Goal: Task Accomplishment & Management: Manage account settings

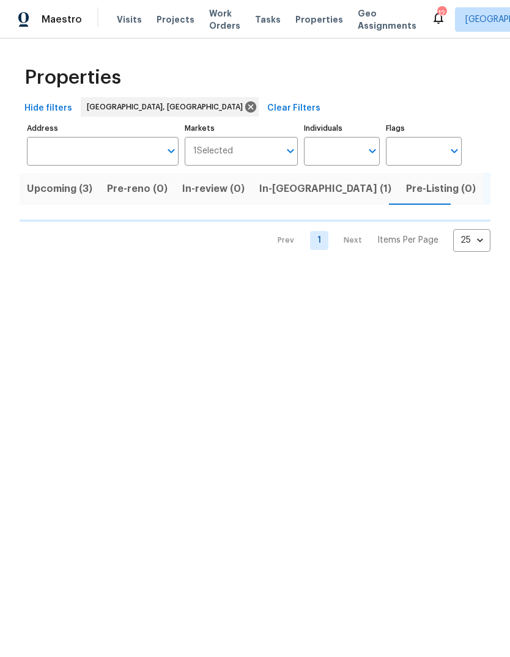
scroll to position [0, 25]
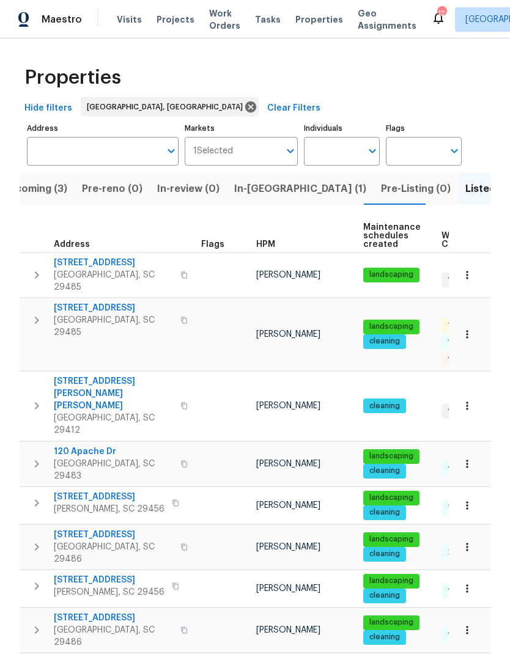
click at [105, 264] on span "109 Evance Ct" at bounding box center [113, 263] width 119 height 12
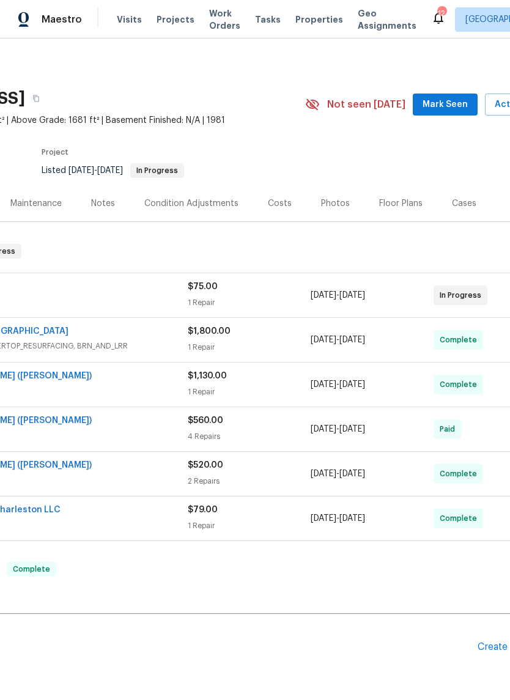
scroll to position [0, 136]
click at [452, 113] on button "Mark Seen" at bounding box center [447, 105] width 65 height 23
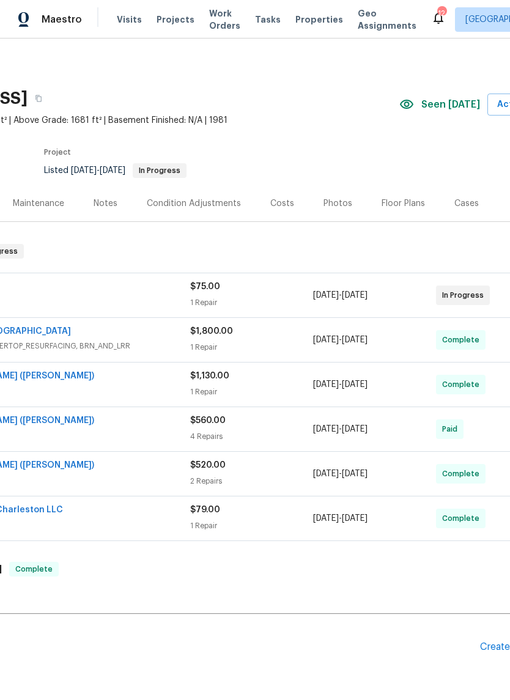
click at [56, 201] on div "Maintenance" at bounding box center [38, 203] width 51 height 12
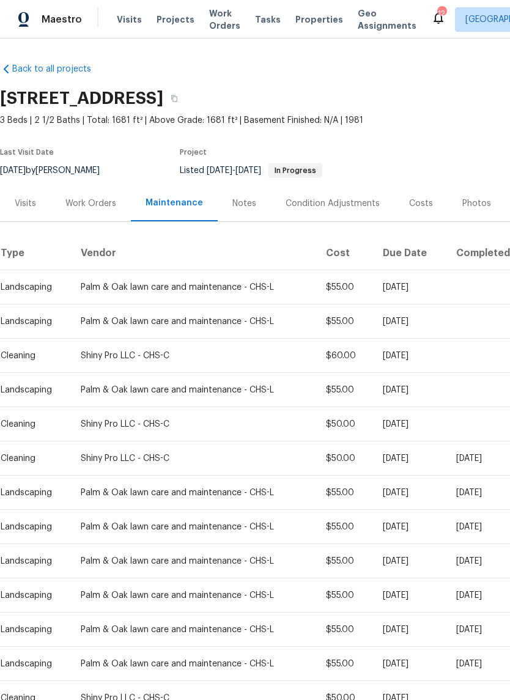
click at [106, 215] on div "Work Orders" at bounding box center [91, 203] width 80 height 36
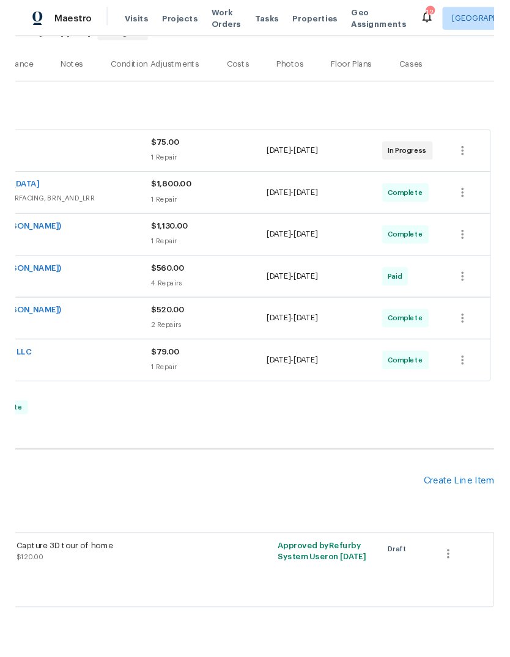
scroll to position [135, 181]
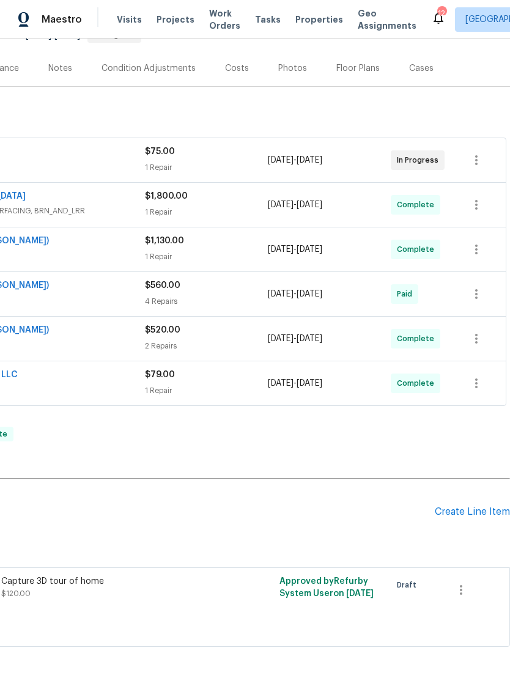
click at [476, 506] on div "Create Line Item" at bounding box center [472, 512] width 75 height 12
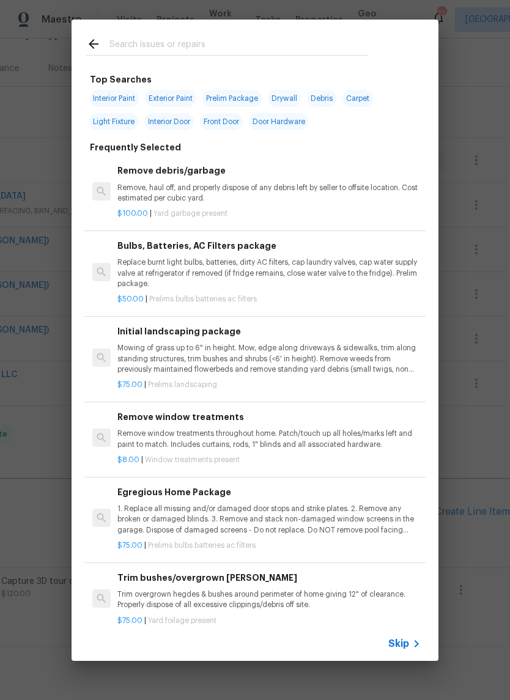
click at [336, 38] on input "text" at bounding box center [238, 46] width 259 height 18
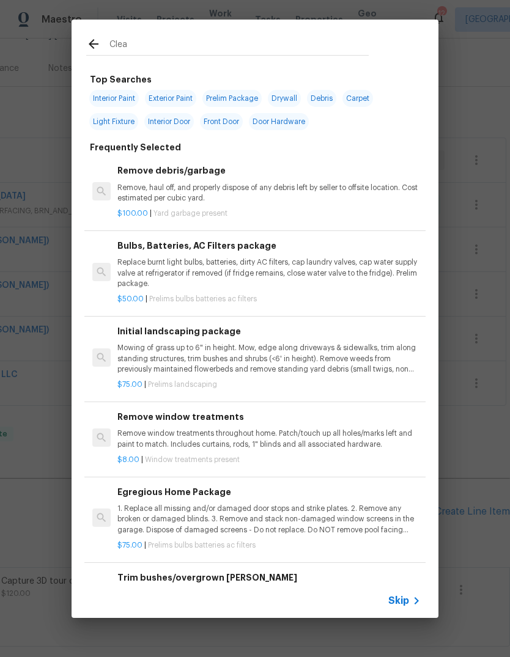
type input "Clean"
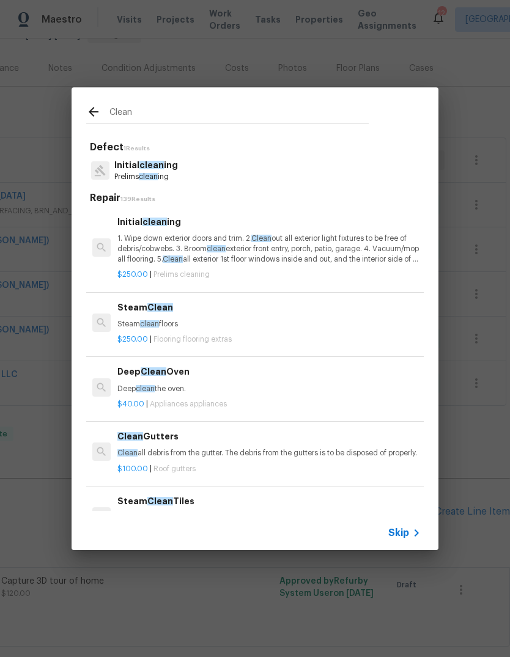
scroll to position [0, 0]
click at [371, 256] on p "1. Wipe down exterior doors and trim. 2. Clean out all exterior light fixtures …" at bounding box center [268, 249] width 303 height 31
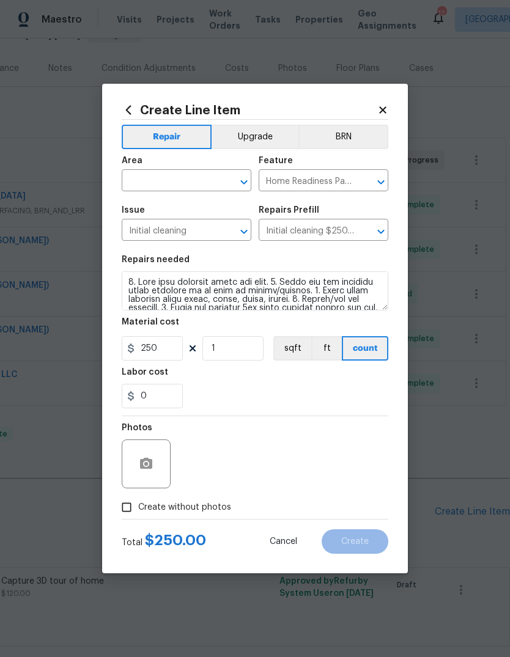
click at [182, 179] on input "text" at bounding box center [169, 181] width 95 height 19
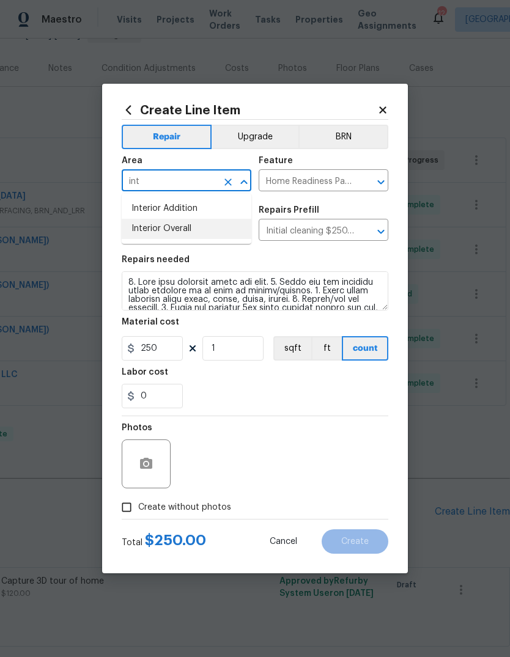
click at [199, 226] on li "Interior Overall" at bounding box center [187, 229] width 130 height 20
type input "Interior Overall"
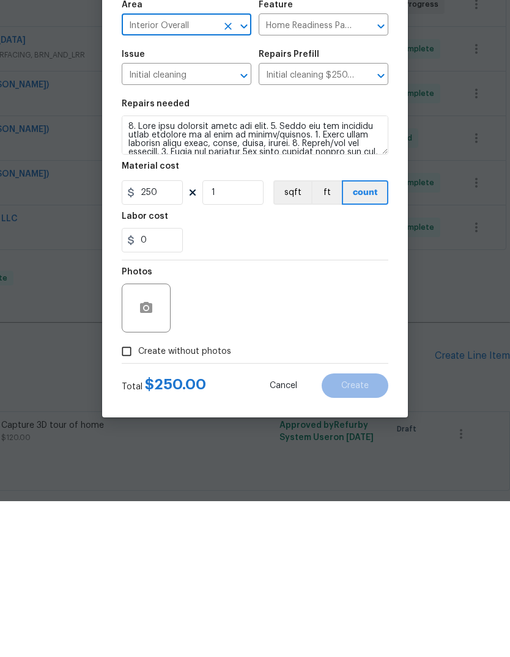
click at [172, 501] on span "Create without photos" at bounding box center [184, 507] width 93 height 13
click at [138, 496] on input "Create without photos" at bounding box center [126, 507] width 23 height 23
checkbox input "true"
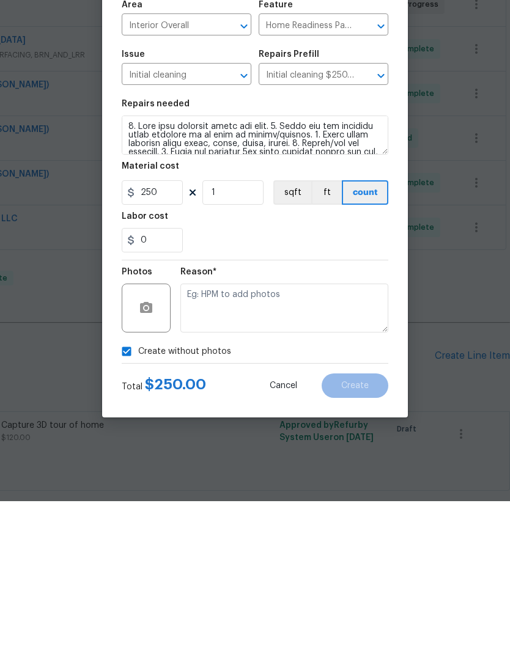
scroll to position [46, 0]
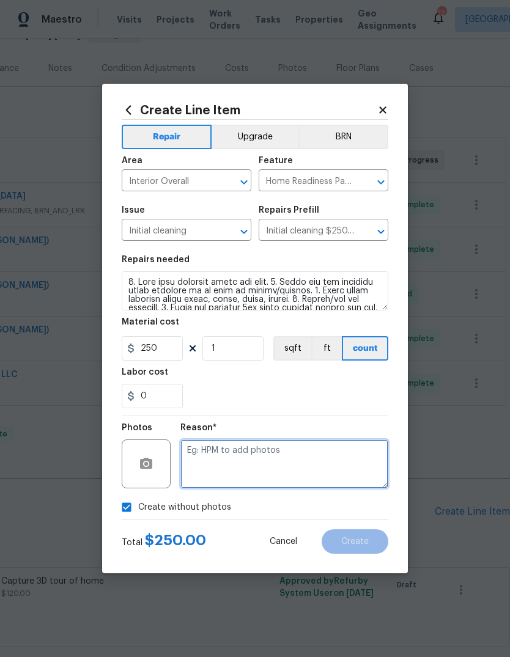
click at [282, 472] on textarea at bounding box center [284, 464] width 208 height 49
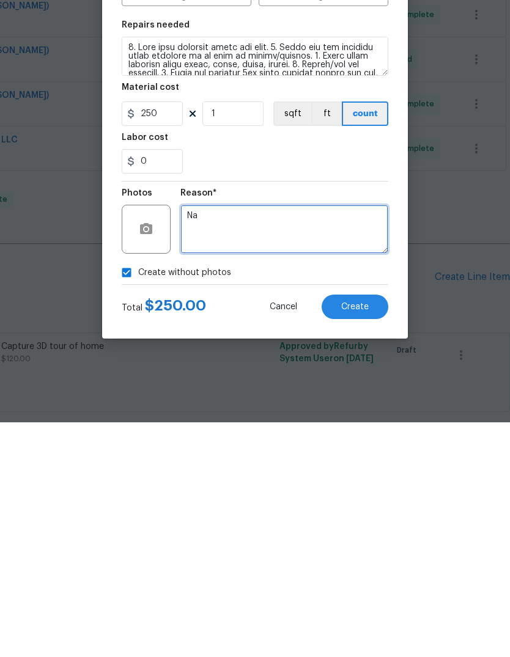
type textarea "Na"
click at [349, 529] on button "Create" at bounding box center [355, 541] width 67 height 24
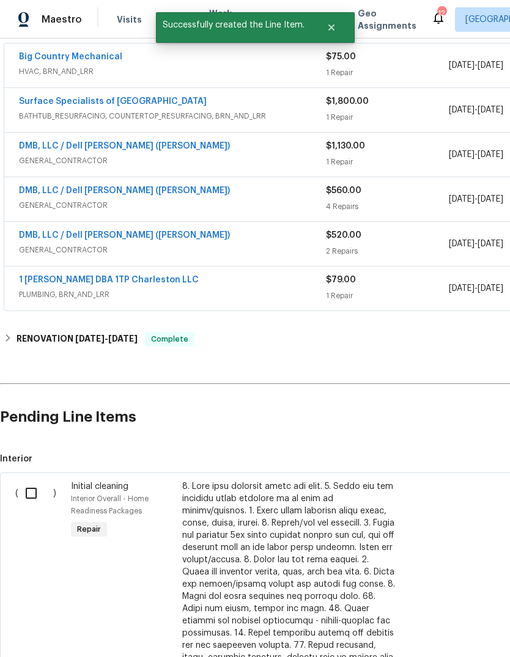
scroll to position [246, 0]
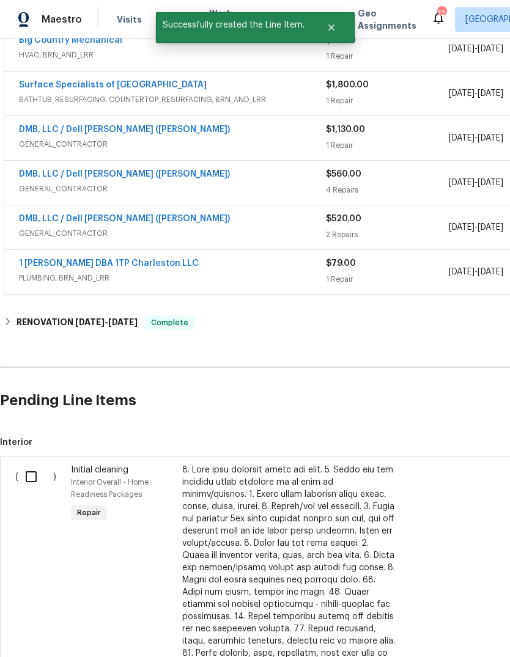
click at [33, 464] on input "checkbox" at bounding box center [35, 477] width 35 height 26
checkbox input "true"
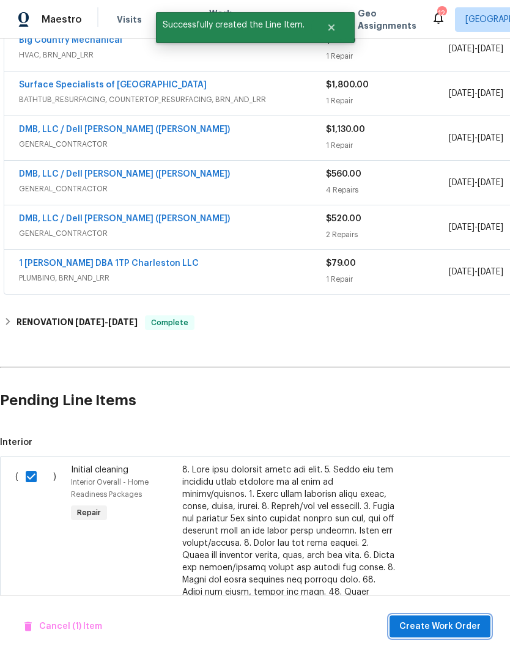
click at [445, 622] on span "Create Work Order" at bounding box center [439, 626] width 81 height 15
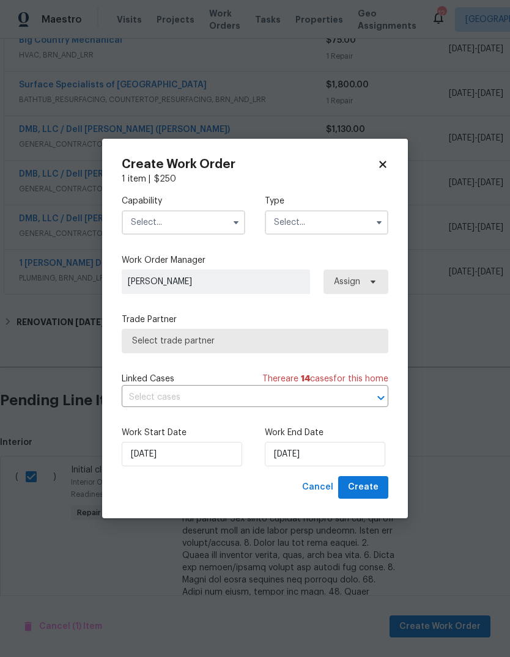
click at [226, 221] on input "text" at bounding box center [184, 222] width 124 height 24
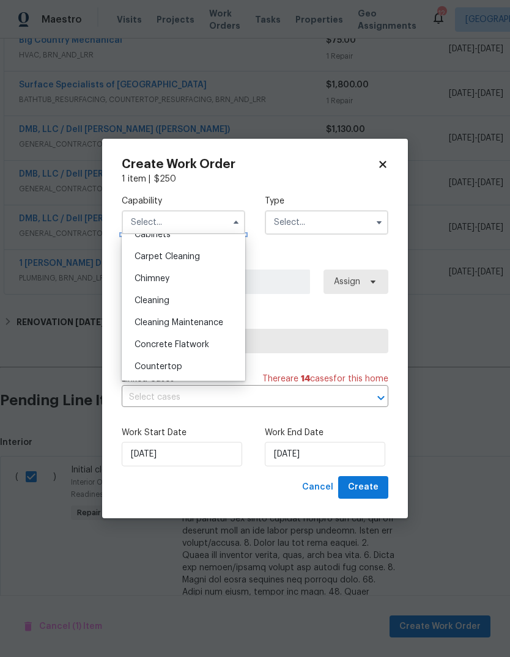
scroll to position [141, 0]
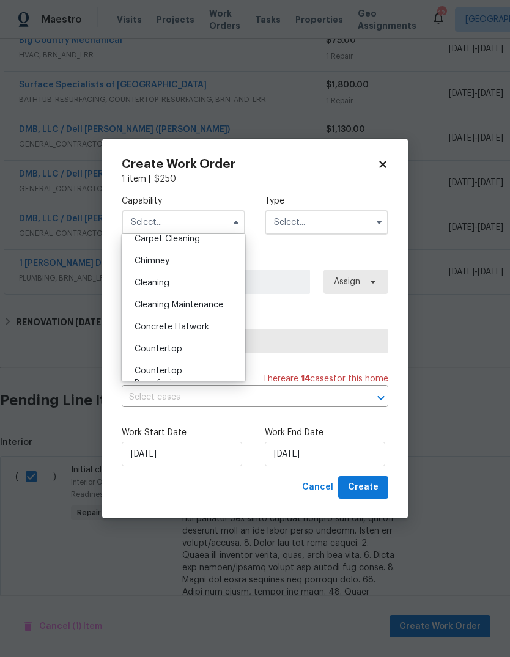
click at [212, 289] on div "Cleaning" at bounding box center [183, 283] width 117 height 22
type input "Cleaning"
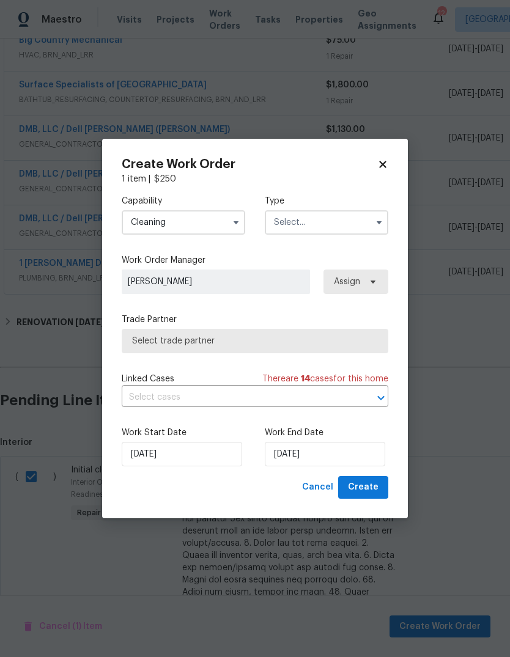
click at [355, 224] on input "text" at bounding box center [327, 222] width 124 height 24
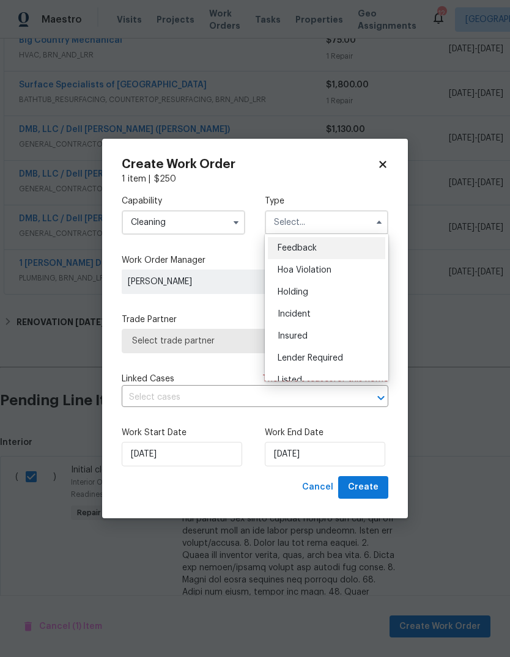
click at [339, 371] on div "Listed" at bounding box center [326, 380] width 117 height 22
type input "Listed"
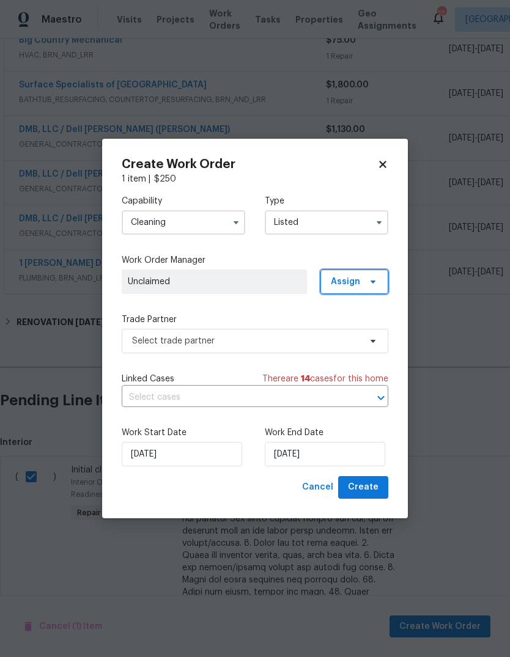
click at [379, 278] on span "Assign" at bounding box center [354, 282] width 68 height 24
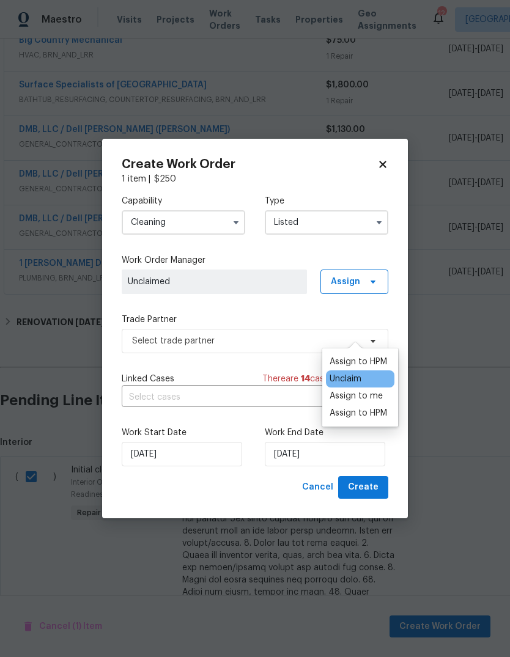
click at [371, 390] on div "Assign to me" at bounding box center [356, 396] width 53 height 12
click at [267, 276] on span "[PERSON_NAME]" at bounding box center [214, 282] width 173 height 12
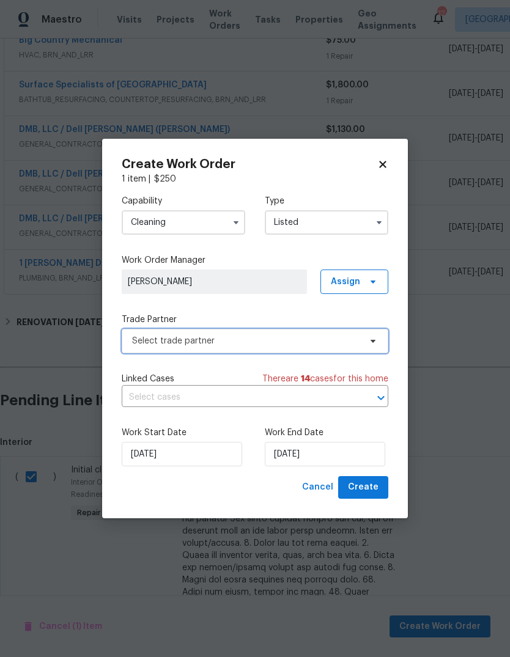
click at [292, 348] on span "Select trade partner" at bounding box center [255, 341] width 267 height 24
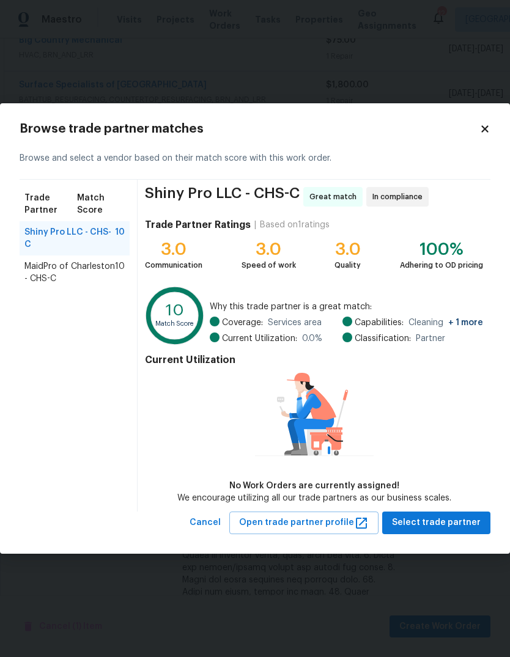
click at [109, 260] on span "MaidPro of Charleston - CHS-C" at bounding box center [69, 272] width 90 height 24
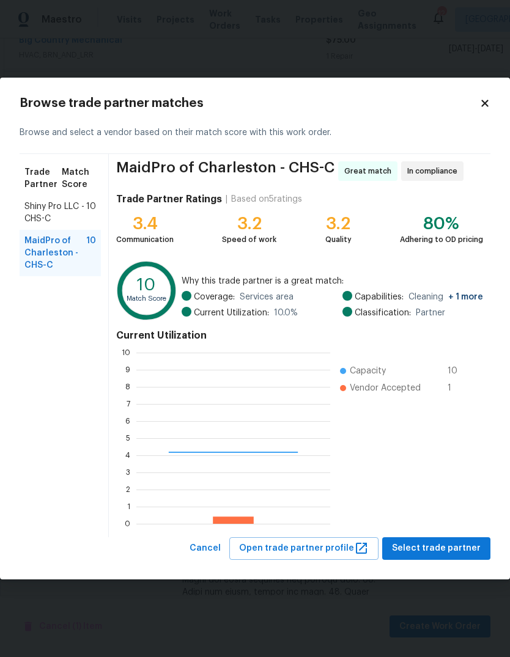
scroll to position [171, 194]
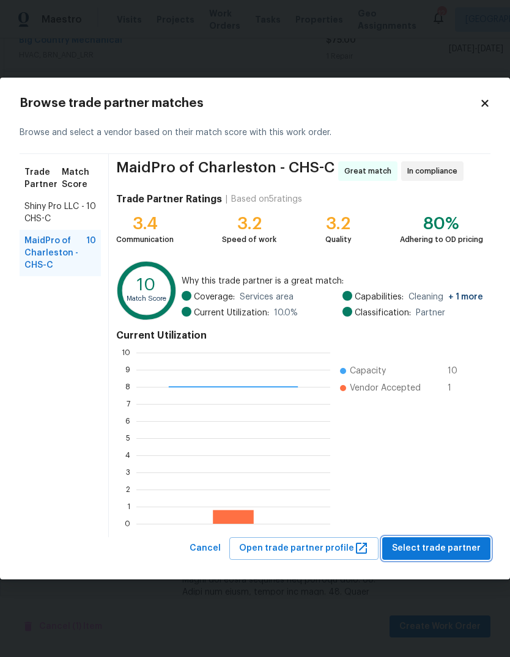
click at [454, 545] on span "Select trade partner" at bounding box center [436, 548] width 89 height 15
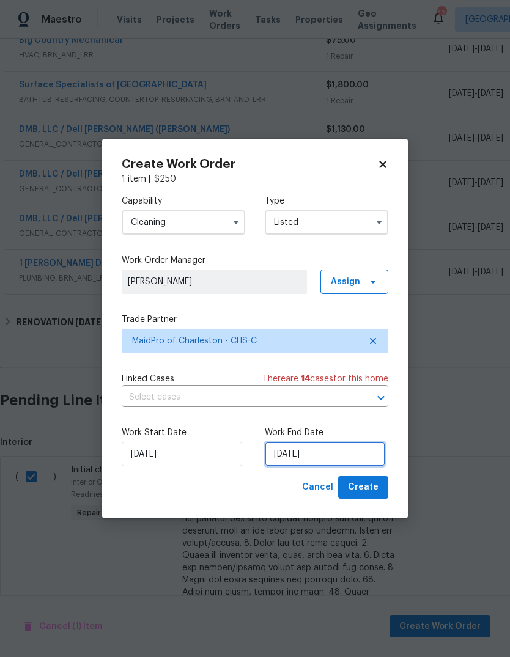
click at [327, 459] on input "[DATE]" at bounding box center [325, 454] width 120 height 24
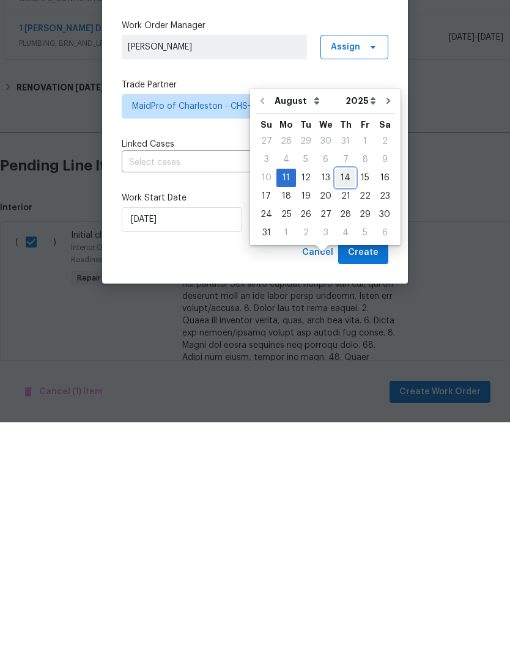
click at [341, 404] on div "14" at bounding box center [346, 412] width 20 height 17
type input "[DATE]"
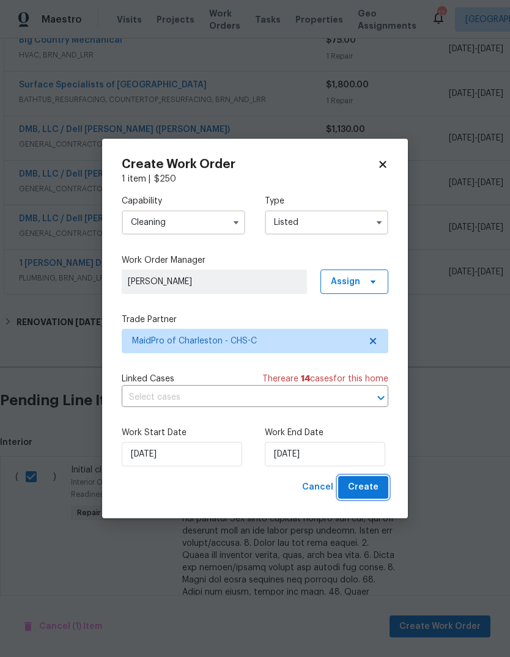
click at [374, 478] on button "Create" at bounding box center [363, 487] width 50 height 23
checkbox input "false"
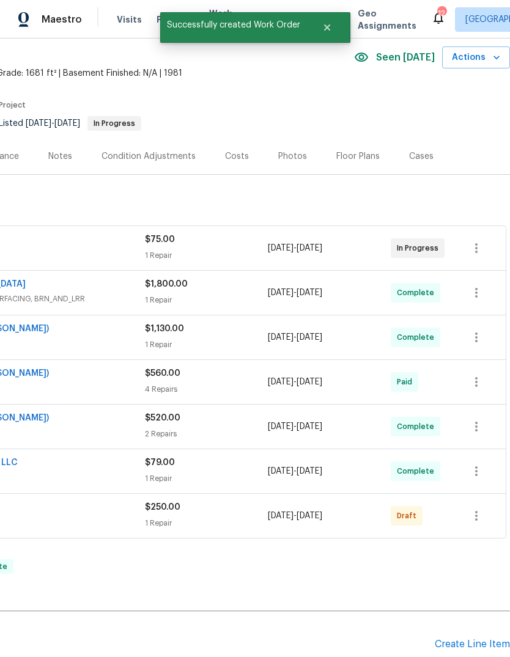
scroll to position [50, 181]
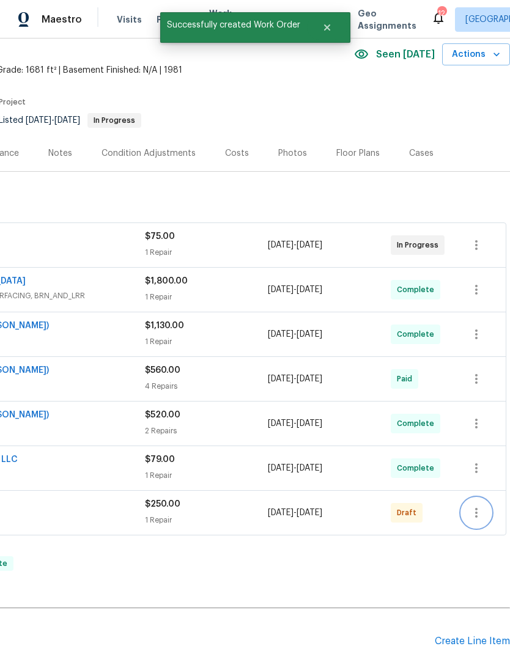
click at [485, 498] on button "button" at bounding box center [476, 512] width 29 height 29
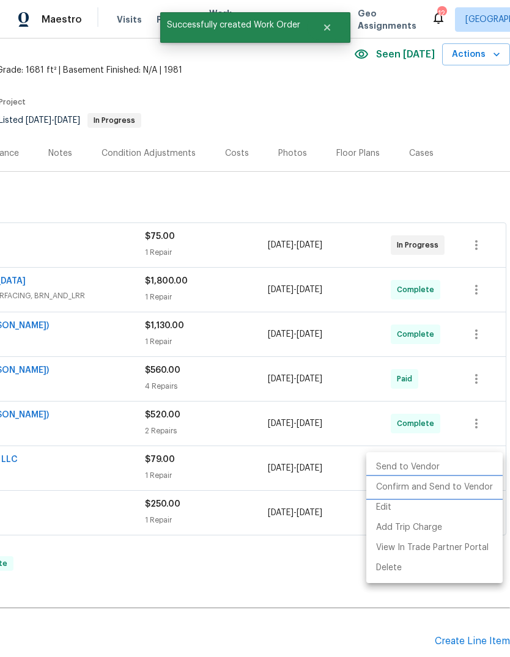
click at [461, 487] on li "Confirm and Send to Vendor" at bounding box center [434, 488] width 136 height 20
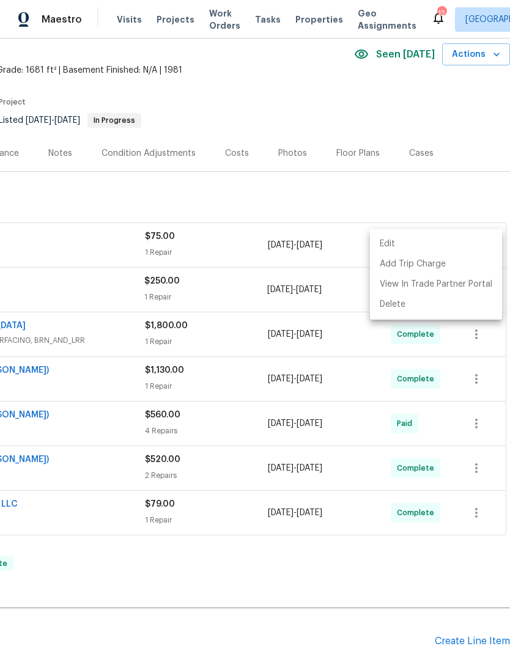
click at [389, 519] on div at bounding box center [255, 328] width 510 height 657
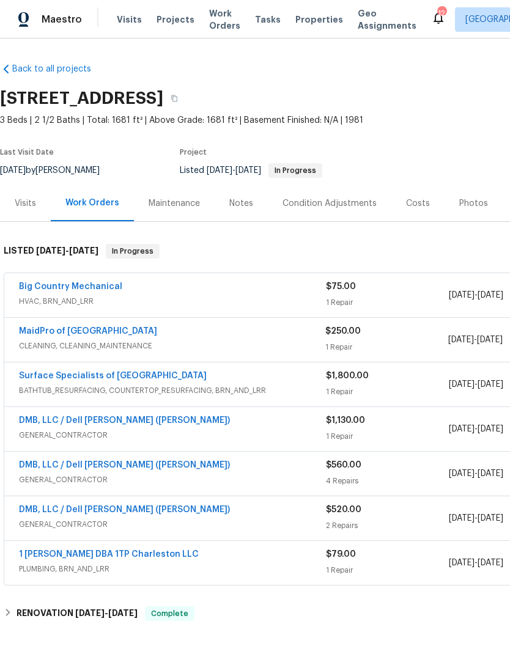
scroll to position [0, 0]
click at [50, 327] on link "MaidPro of [GEOGRAPHIC_DATA]" at bounding box center [88, 331] width 138 height 9
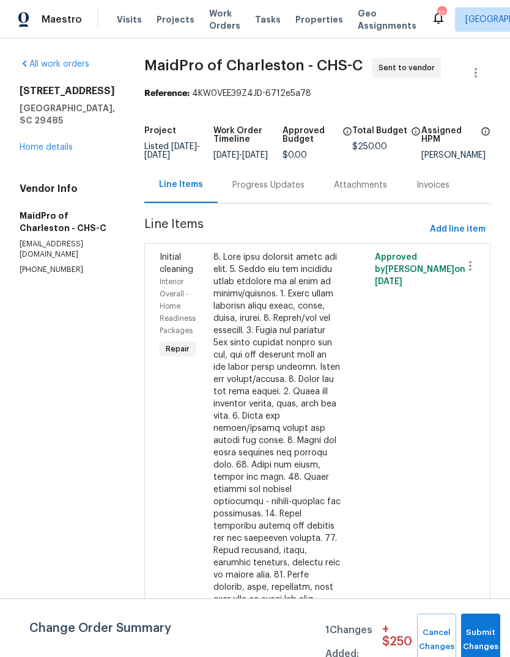
click at [218, 177] on div "Progress Updates" at bounding box center [268, 185] width 101 height 36
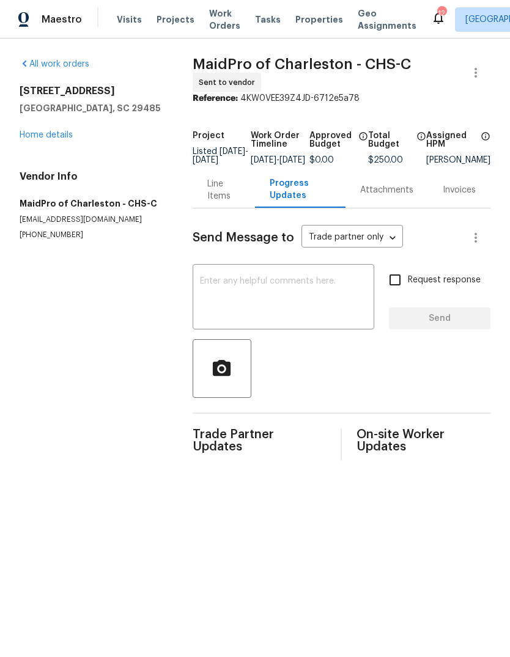
click at [311, 320] on textarea at bounding box center [283, 298] width 167 height 43
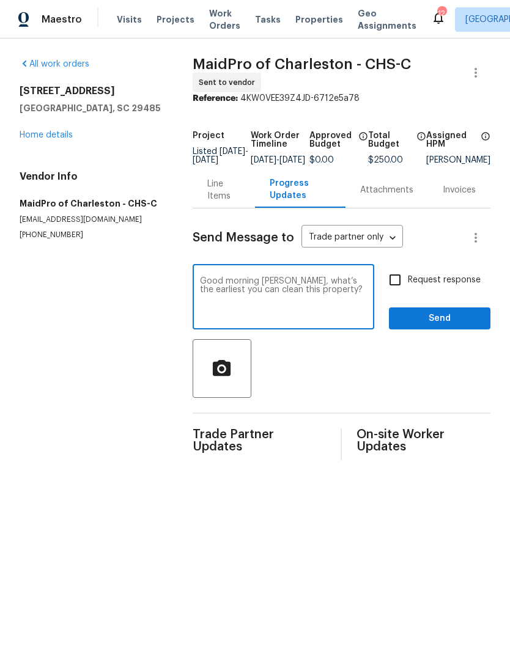
type textarea "Good morning [PERSON_NAME], what’s the earliest you can clean this property?"
click at [394, 292] on input "Request response" at bounding box center [395, 280] width 26 height 26
checkbox input "true"
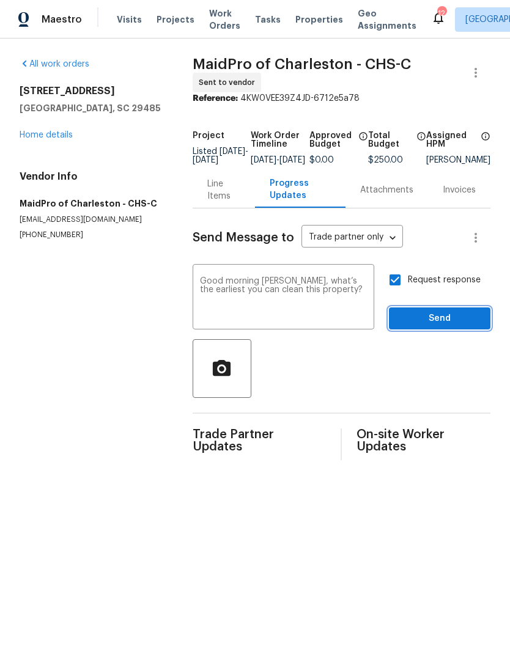
click at [443, 330] on button "Send" at bounding box center [439, 319] width 101 height 23
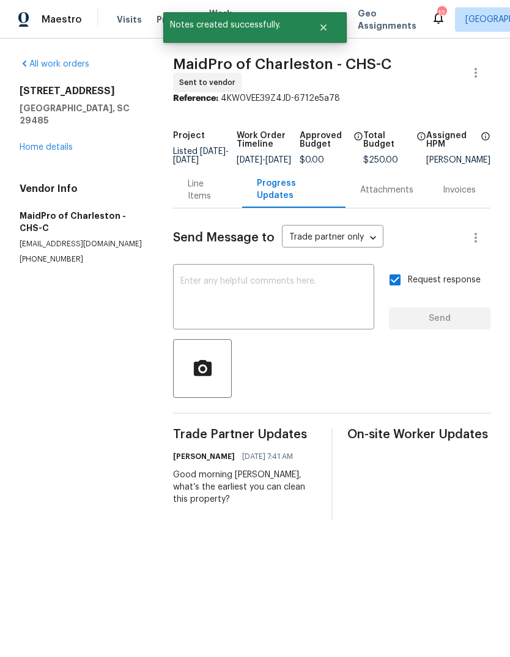
click at [35, 143] on link "Home details" at bounding box center [46, 147] width 53 height 9
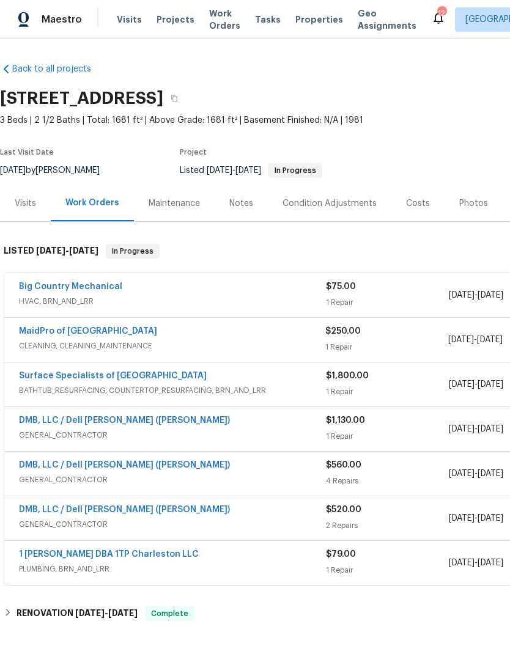
click at [310, 17] on span "Properties" at bounding box center [319, 19] width 48 height 12
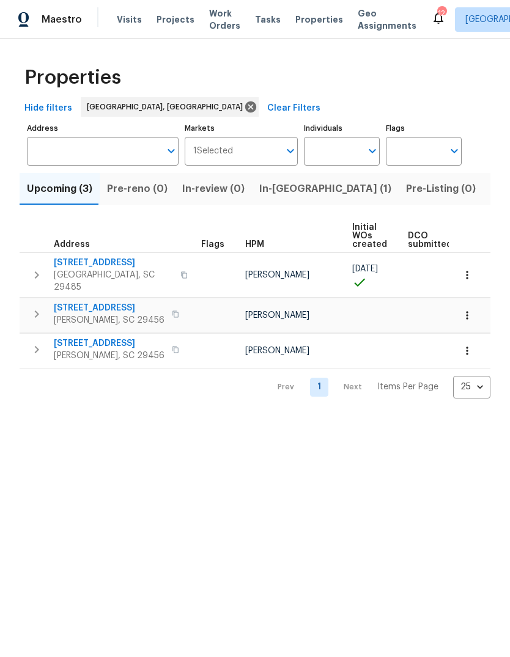
click at [483, 199] on button "Listed (17)" at bounding box center [515, 189] width 65 height 32
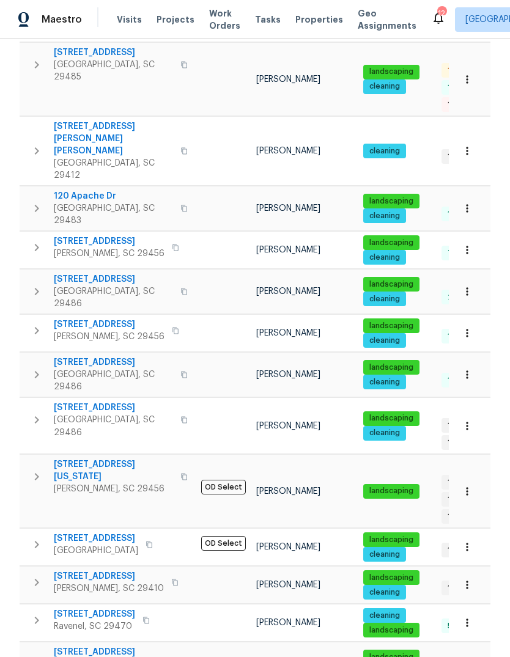
scroll to position [266, 0]
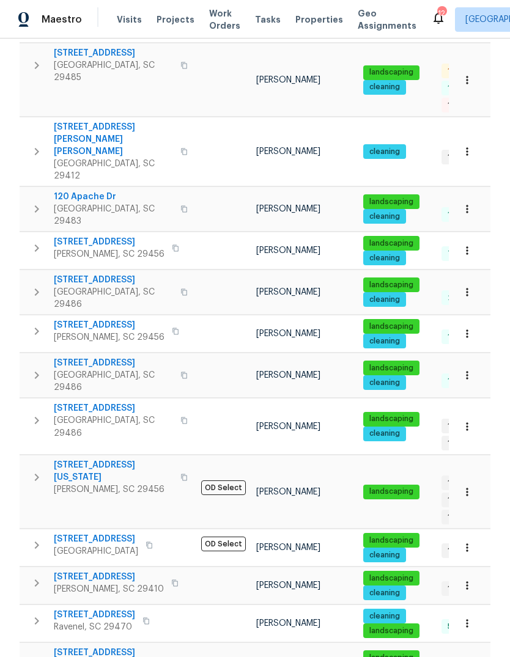
click at [88, 459] on span "[STREET_ADDRESS][US_STATE]" at bounding box center [113, 471] width 119 height 24
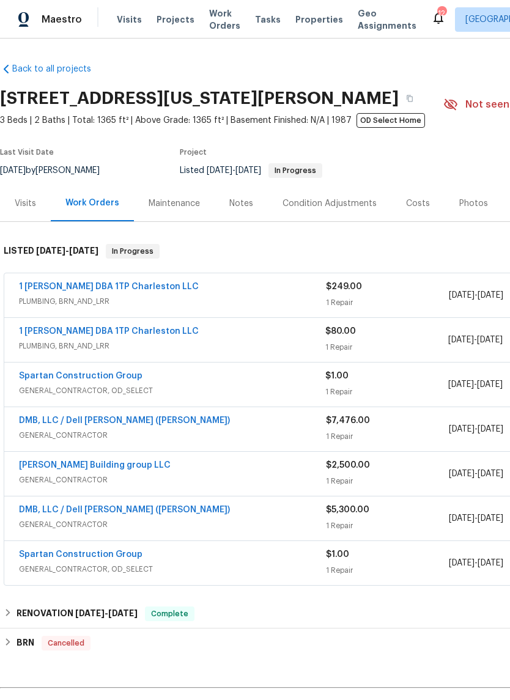
click at [161, 208] on div "Maintenance" at bounding box center [174, 203] width 51 height 12
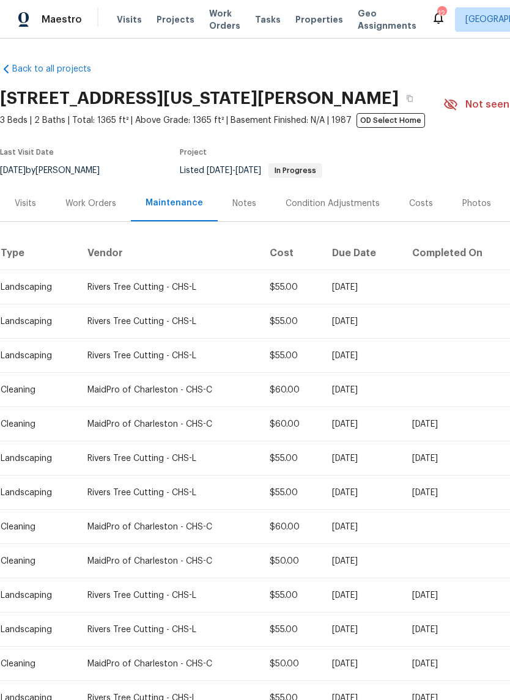
click at [127, 389] on div "MaidPro of Charleston - CHS-C" at bounding box center [168, 390] width 163 height 12
click at [122, 386] on div "MaidPro of Charleston - CHS-C" at bounding box center [168, 390] width 163 height 12
click at [28, 399] on td "Cleaning" at bounding box center [39, 390] width 78 height 34
click at [17, 399] on td "Cleaning" at bounding box center [39, 390] width 78 height 34
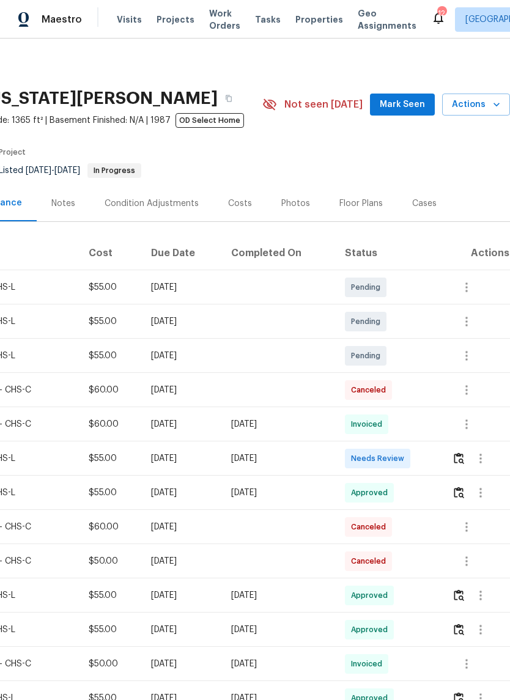
scroll to position [0, 181]
click at [389, 111] on span "Mark Seen" at bounding box center [402, 104] width 45 height 15
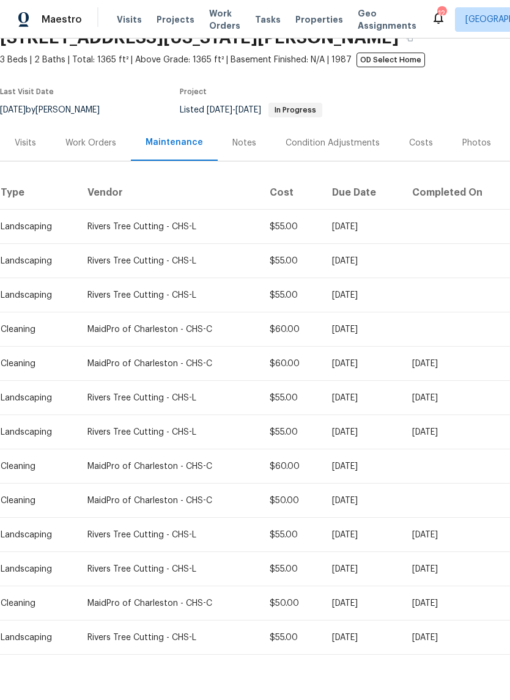
scroll to position [60, 0]
click at [96, 144] on div "Work Orders" at bounding box center [90, 144] width 51 height 12
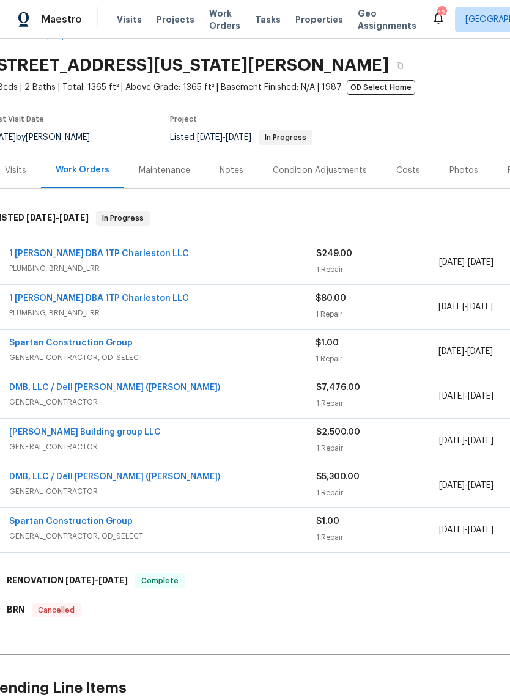
scroll to position [32, 9]
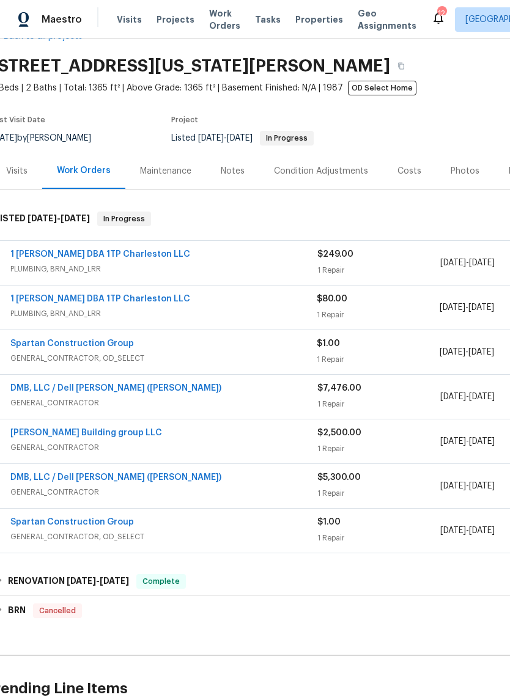
click at [159, 171] on div "Maintenance" at bounding box center [165, 171] width 51 height 12
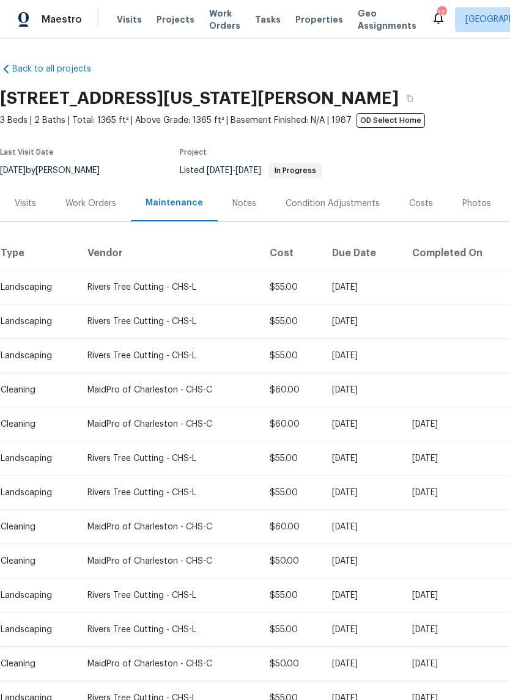
click at [115, 396] on div "MaidPro of Charleston - CHS-C" at bounding box center [168, 390] width 163 height 12
click at [119, 391] on div "MaidPro of Charleston - CHS-C" at bounding box center [168, 390] width 163 height 12
click at [442, 397] on td at bounding box center [458, 390] width 113 height 34
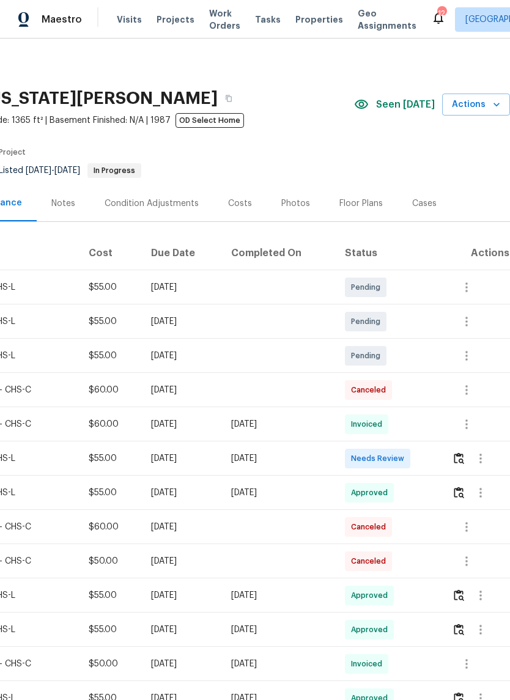
scroll to position [0, 181]
click at [474, 393] on icon "button" at bounding box center [466, 390] width 15 height 15
click at [470, 391] on li "Message vendor" at bounding box center [458, 391] width 86 height 20
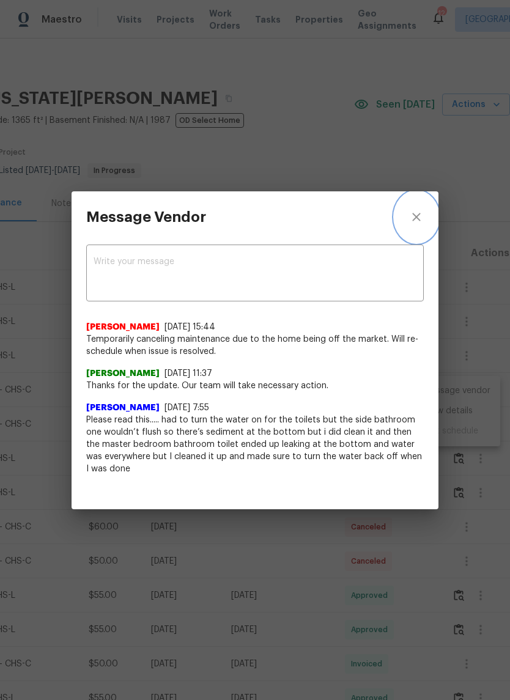
click at [416, 210] on icon "close" at bounding box center [416, 217] width 15 height 15
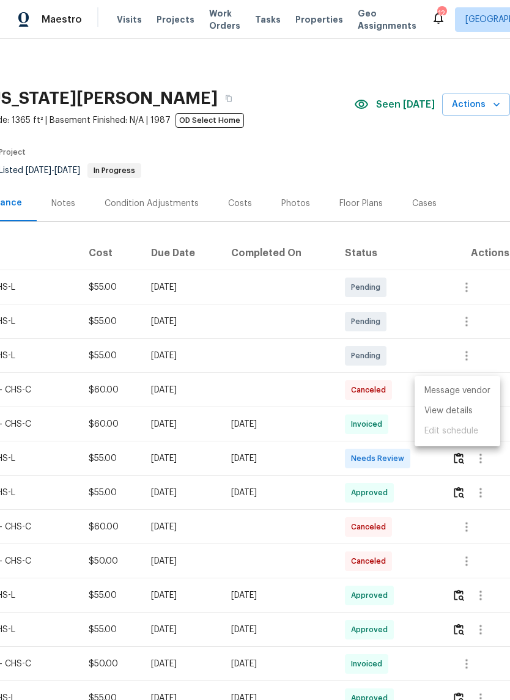
click at [430, 245] on div at bounding box center [255, 350] width 510 height 700
click at [416, 258] on th "Status" at bounding box center [388, 253] width 107 height 34
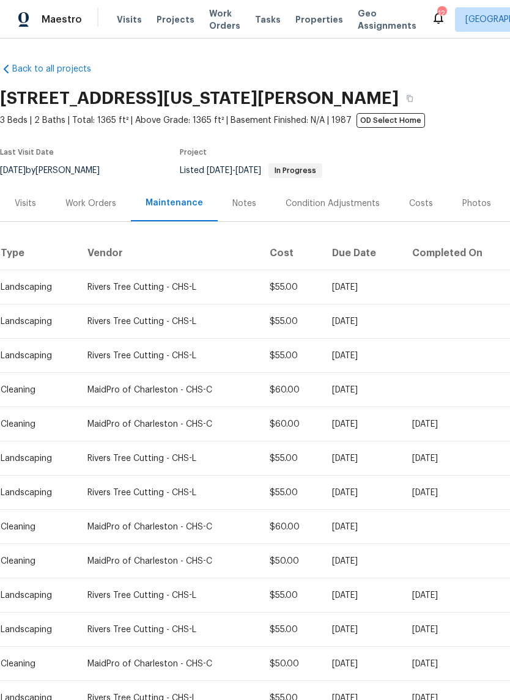
scroll to position [0, 0]
click at [86, 208] on div "Work Orders" at bounding box center [90, 203] width 51 height 12
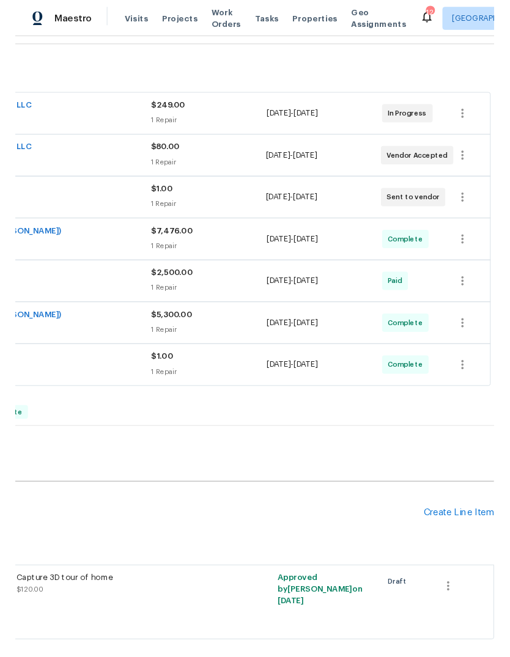
scroll to position [175, 181]
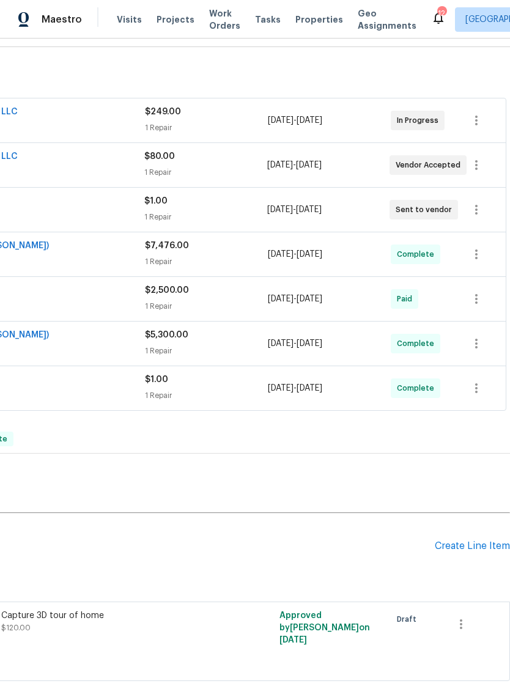
click at [479, 537] on div "Pending Line Items Create Line Item" at bounding box center [164, 546] width 691 height 57
click at [474, 541] on div "Create Line Item" at bounding box center [472, 547] width 75 height 12
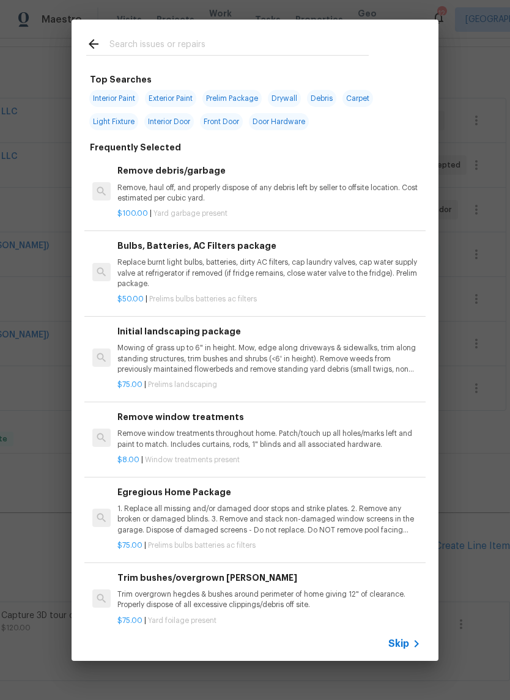
click at [320, 51] on input "text" at bounding box center [238, 46] width 259 height 18
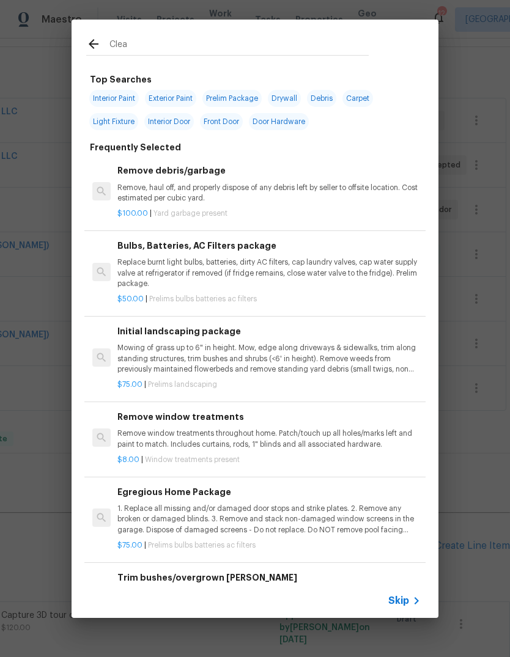
type input "Clean"
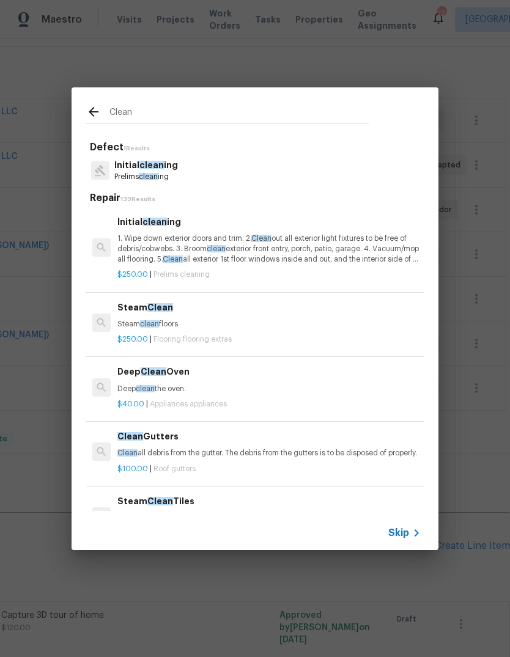
scroll to position [0, 0]
click at [393, 270] on p "$250.00 | Prelims cleaning" at bounding box center [268, 275] width 303 height 10
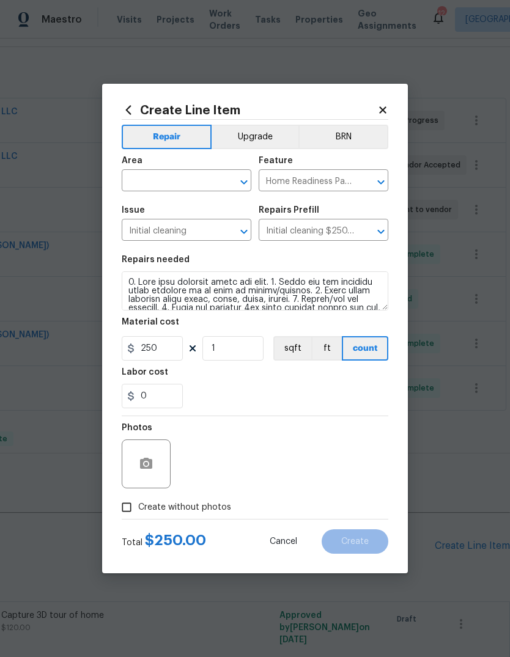
click at [193, 178] on input "text" at bounding box center [169, 181] width 95 height 19
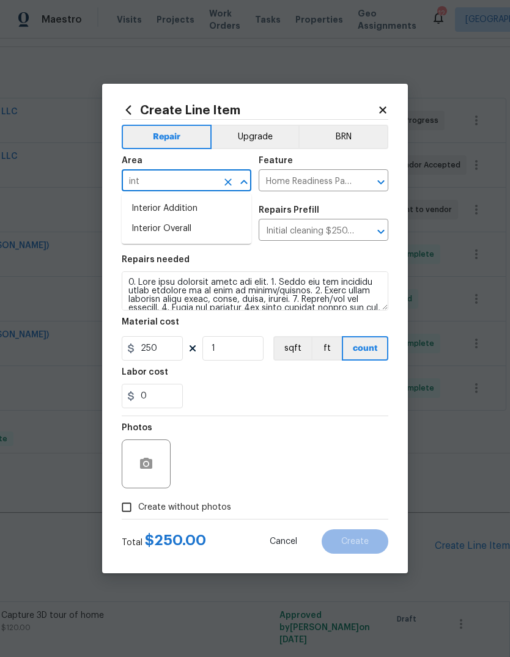
click at [192, 237] on li "Interior Overall" at bounding box center [187, 229] width 130 height 20
type input "Interior Overall"
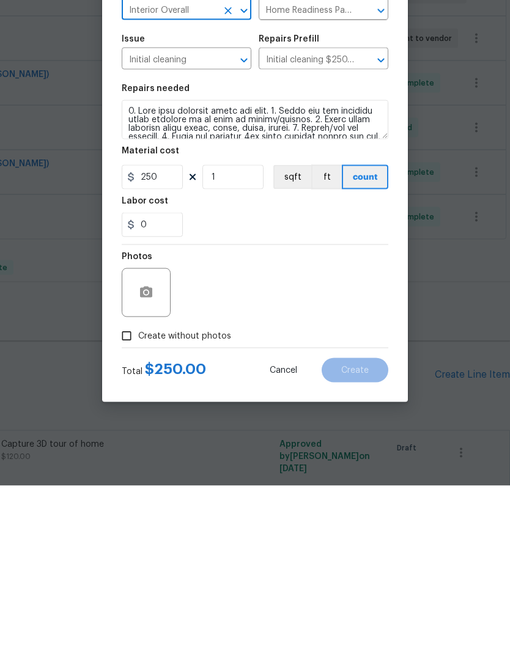
click at [128, 496] on input "Create without photos" at bounding box center [126, 507] width 23 height 23
checkbox input "true"
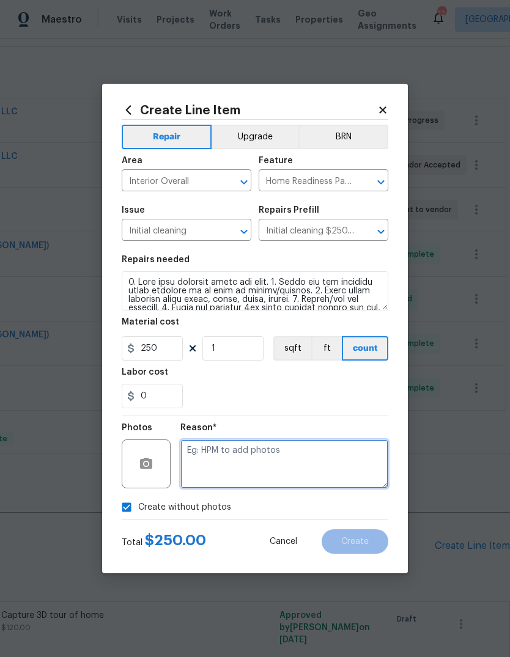
click at [322, 452] on textarea at bounding box center [284, 464] width 208 height 49
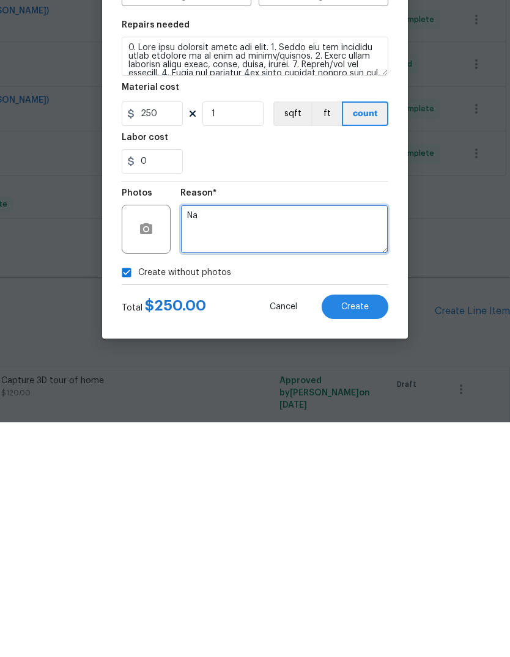
type textarea "Na"
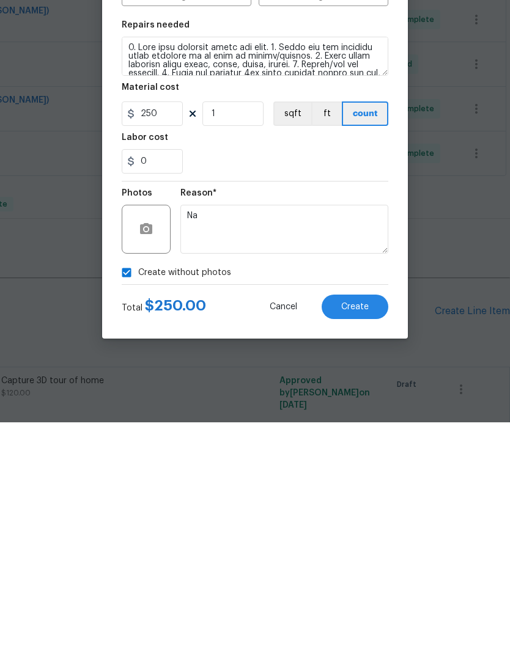
click at [358, 537] on span "Create" at bounding box center [355, 541] width 28 height 9
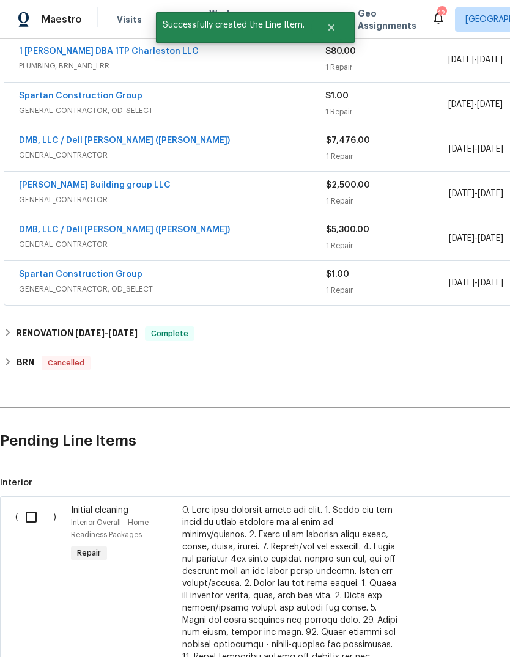
scroll to position [280, 0]
click at [26, 504] on input "checkbox" at bounding box center [35, 517] width 35 height 26
checkbox input "true"
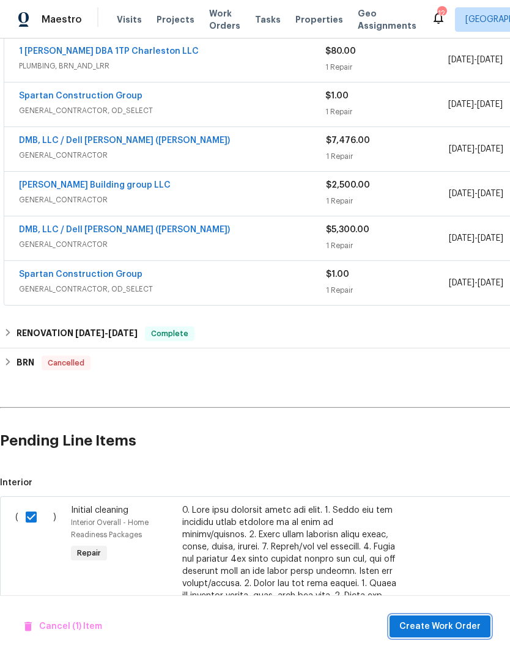
click at [445, 619] on span "Create Work Order" at bounding box center [439, 626] width 81 height 15
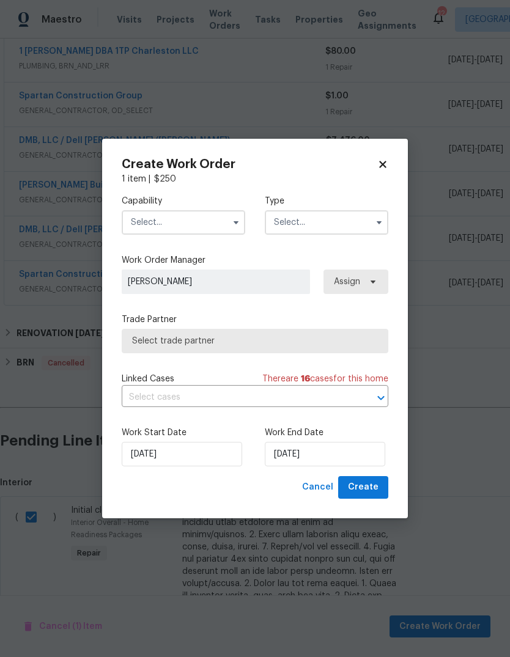
click at [218, 219] on input "text" at bounding box center [184, 222] width 124 height 24
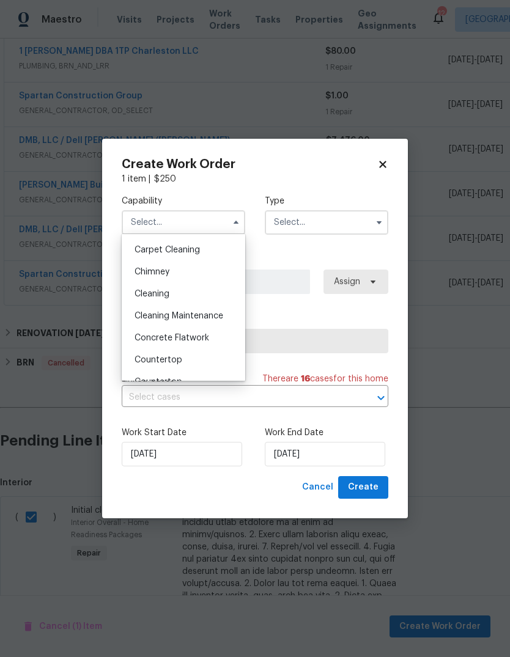
scroll to position [130, 0]
click at [211, 293] on div "Cleaning" at bounding box center [183, 295] width 117 height 22
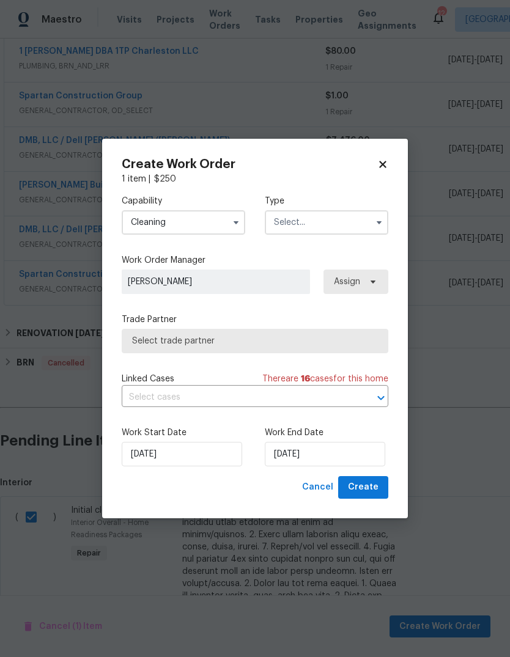
click at [225, 225] on input "Cleaning" at bounding box center [184, 222] width 124 height 24
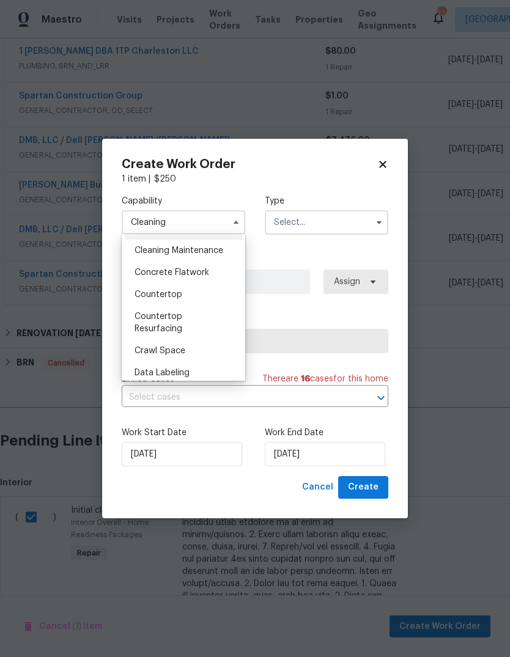
scroll to position [195, 0]
click at [223, 253] on span "Cleaning Maintenance" at bounding box center [179, 251] width 89 height 9
type input "Cleaning Maintenance"
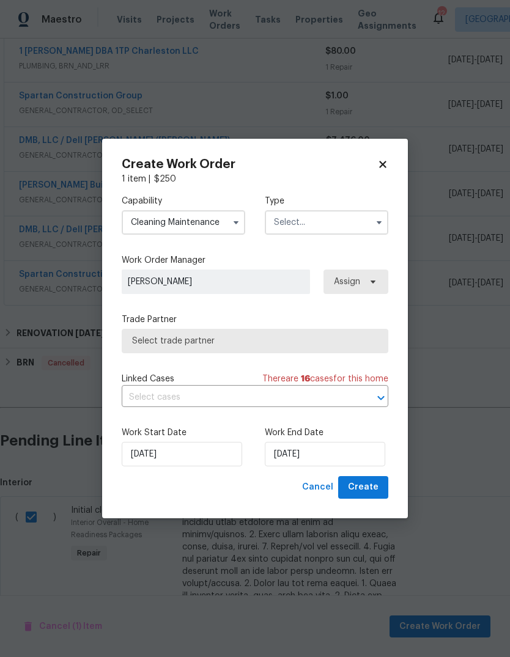
click at [321, 240] on div "Capability Cleaning Maintenance Agent Appliance Bathtub Resurfacing BRN And Lrr…" at bounding box center [255, 214] width 267 height 59
click at [320, 231] on input "text" at bounding box center [327, 222] width 124 height 24
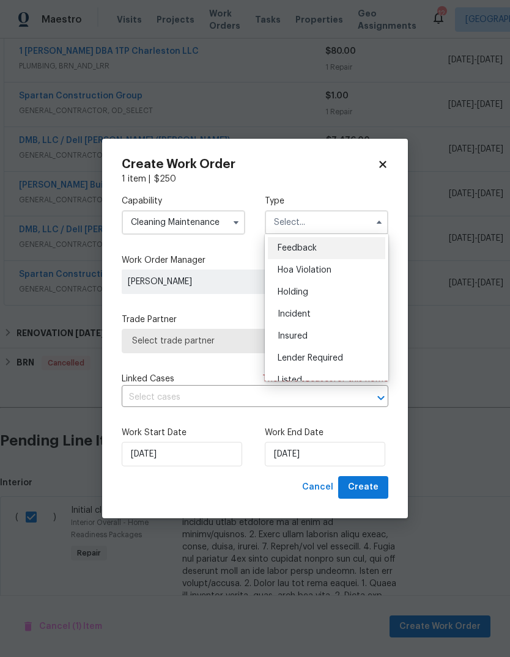
click at [314, 375] on div "Listed" at bounding box center [326, 380] width 117 height 22
type input "Listed"
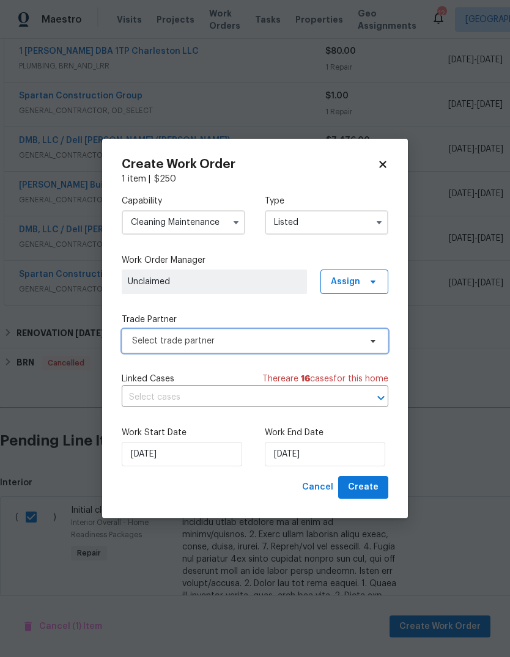
click at [356, 352] on span "Select trade partner" at bounding box center [255, 341] width 267 height 24
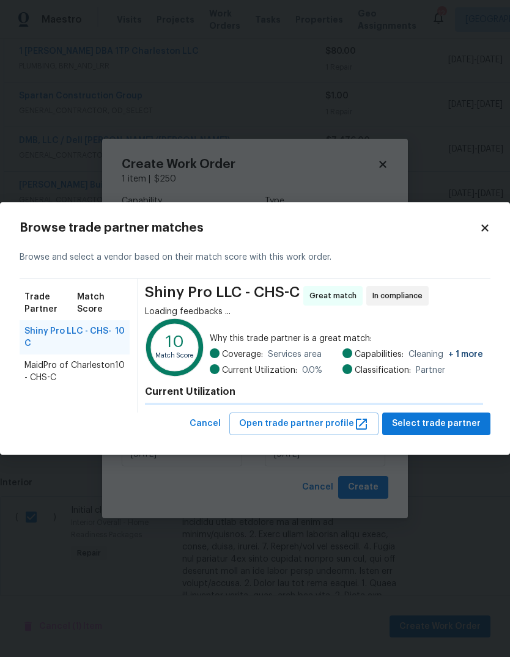
click at [362, 386] on h4 "Current Utilization" at bounding box center [314, 392] width 338 height 12
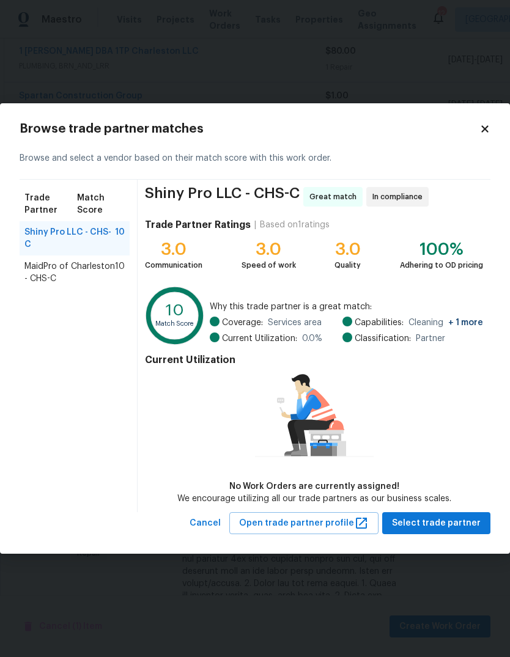
click at [50, 260] on span "MaidPro of Charleston - CHS-C" at bounding box center [69, 272] width 90 height 24
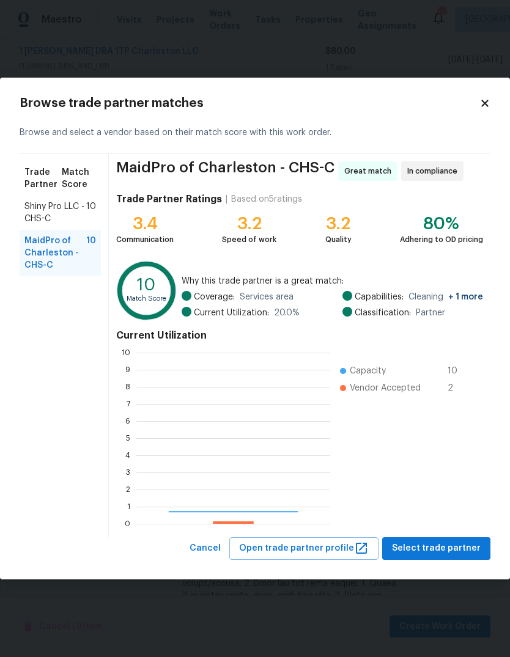
scroll to position [171, 194]
click at [442, 523] on ul "Capacity 10 Vendor Accepted 2" at bounding box center [403, 438] width 147 height 171
click at [442, 522] on ul "Capacity 10 Vendor Accepted 2" at bounding box center [403, 438] width 147 height 171
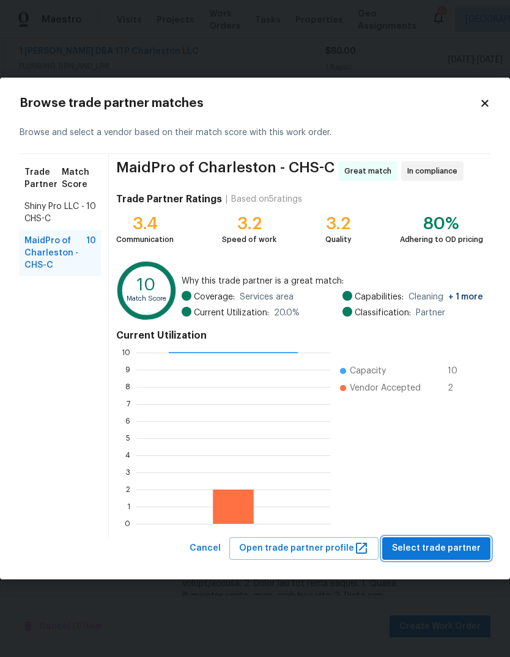
click at [449, 544] on span "Select trade partner" at bounding box center [436, 548] width 89 height 15
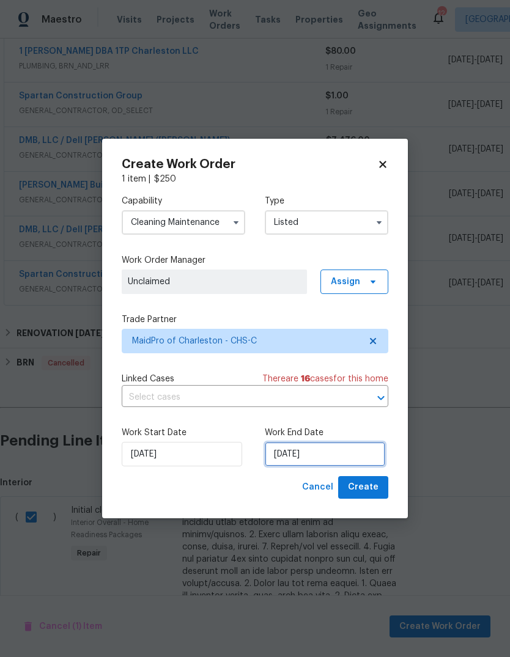
click at [344, 454] on input "[DATE]" at bounding box center [325, 454] width 120 height 24
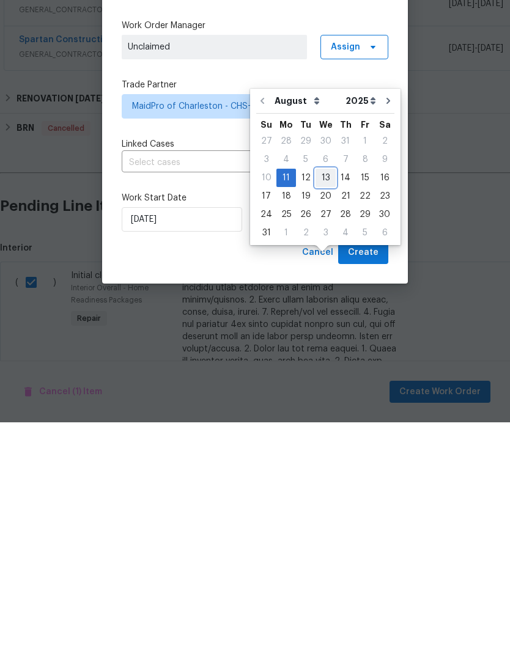
click at [330, 404] on div "13" at bounding box center [325, 412] width 20 height 17
type input "8/13/2025"
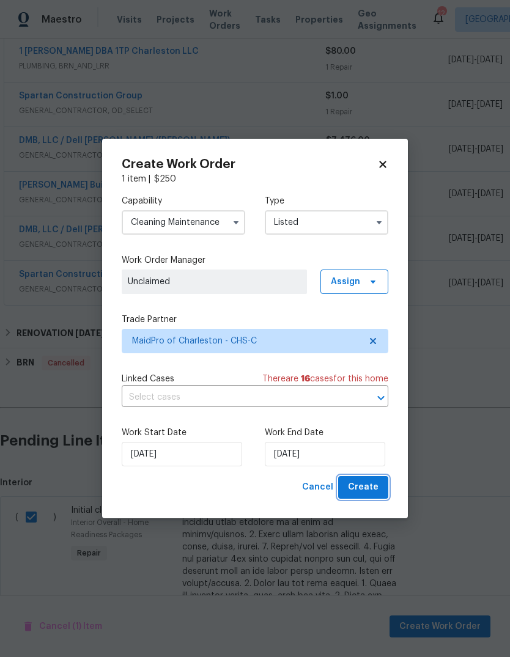
click at [376, 493] on span "Create" at bounding box center [363, 487] width 31 height 15
checkbox input "false"
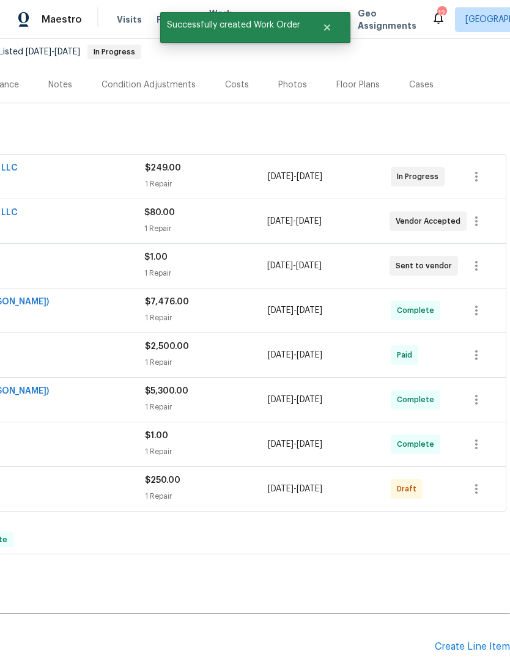
scroll to position [119, 181]
click at [486, 474] on button "button" at bounding box center [476, 488] width 29 height 29
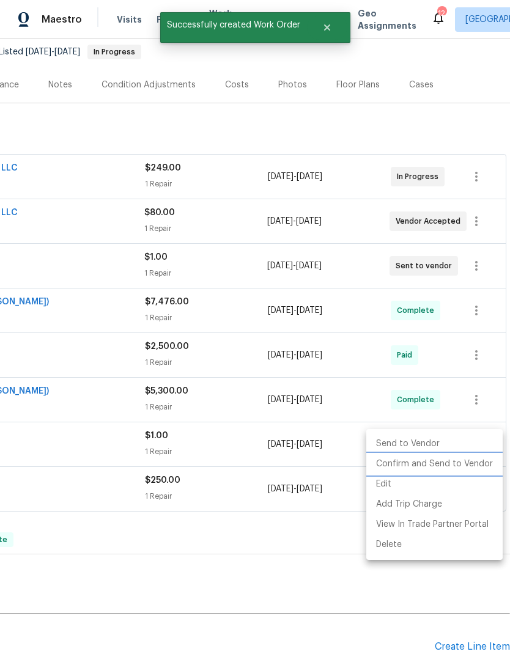
click at [462, 463] on li "Confirm and Send to Vendor" at bounding box center [434, 464] width 136 height 20
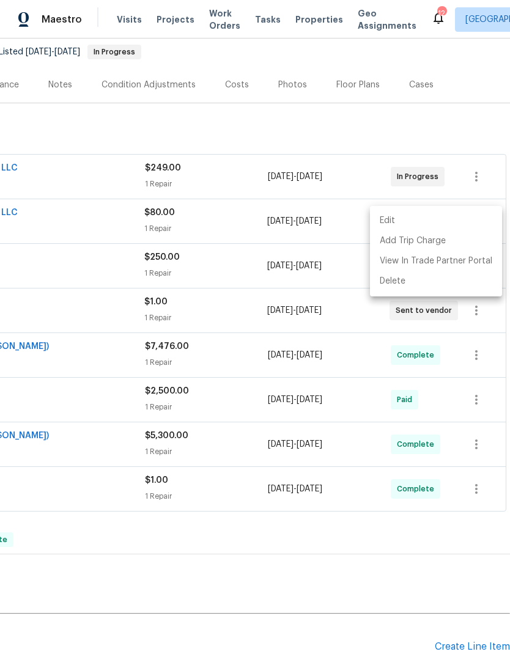
click at [435, 506] on div at bounding box center [255, 328] width 510 height 657
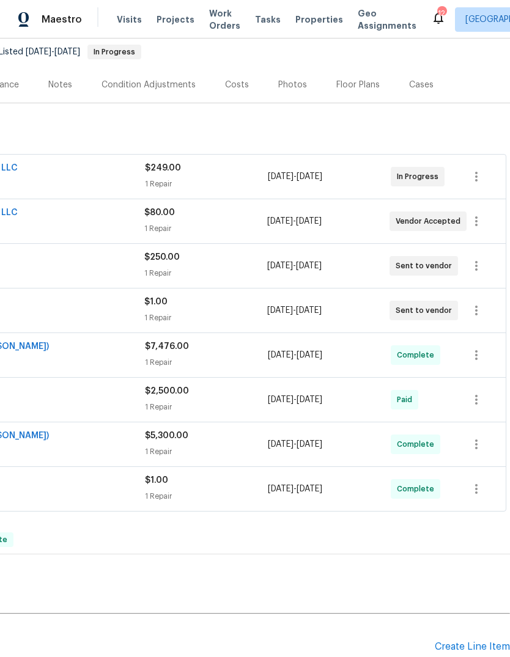
click at [421, 562] on div "BRN Cancelled" at bounding box center [165, 569] width 684 height 15
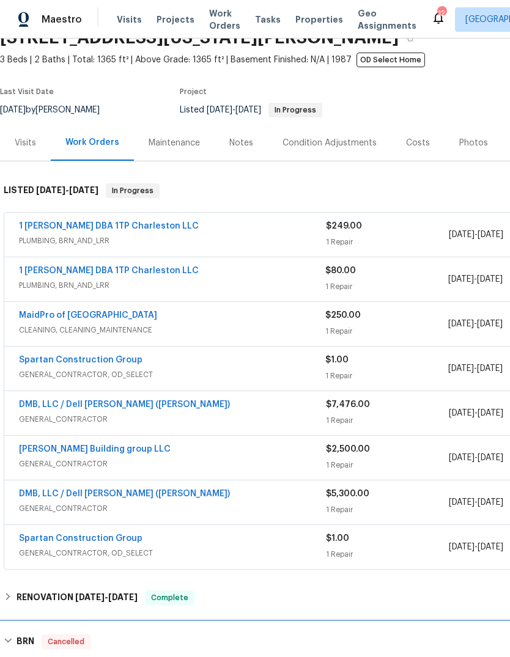
scroll to position [60, 0]
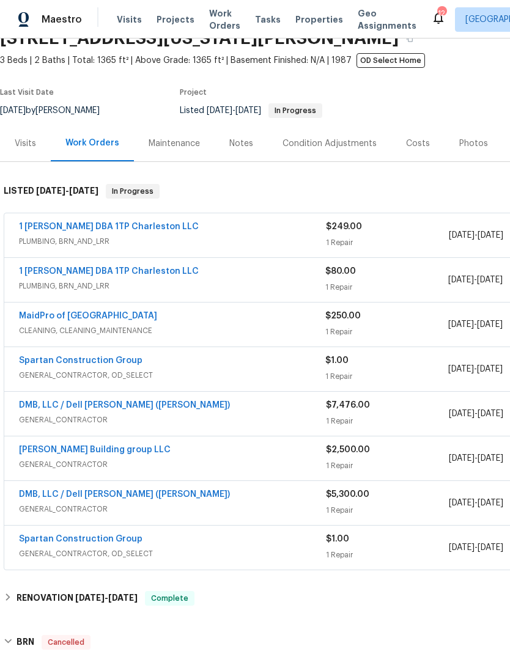
click at [45, 312] on link "MaidPro of [GEOGRAPHIC_DATA]" at bounding box center [88, 316] width 138 height 9
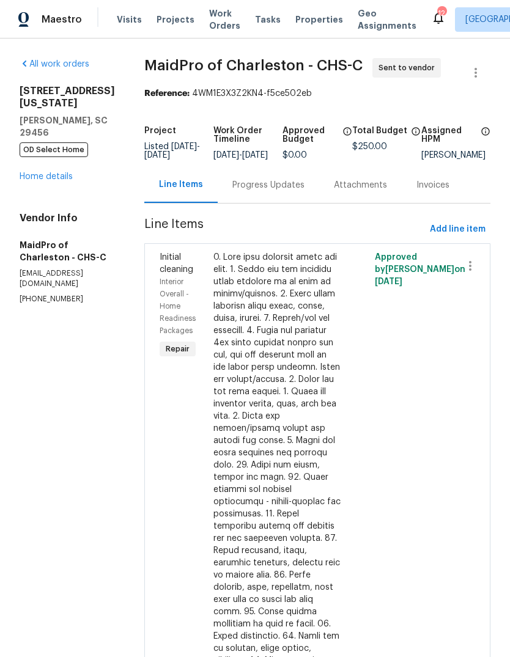
click at [253, 191] on div "Progress Updates" at bounding box center [268, 185] width 72 height 12
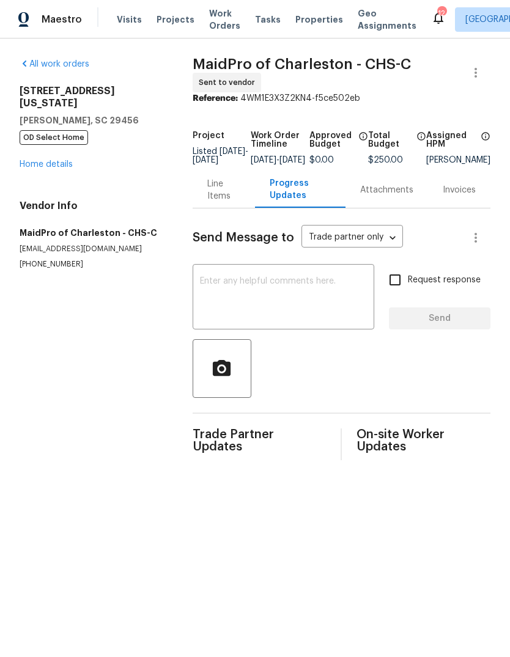
click at [313, 320] on textarea at bounding box center [283, 298] width 167 height 43
type textarea "C"
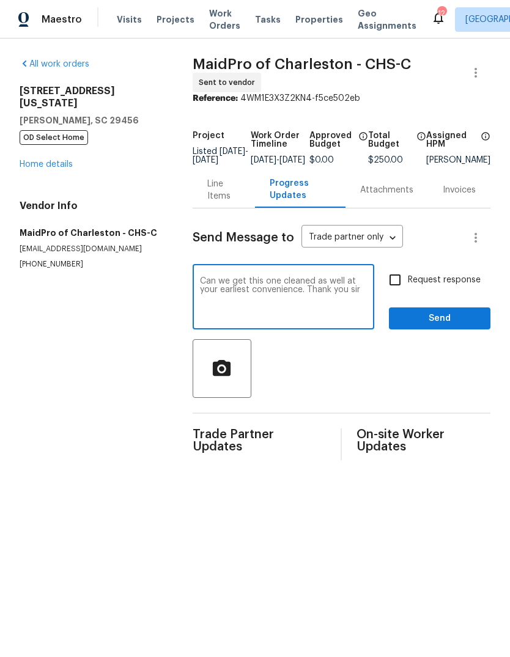
type textarea "Can we get this one cleaned as well at your earliest convenience. Thank you sir"
click at [406, 289] on input "Request response" at bounding box center [395, 280] width 26 height 26
checkbox input "true"
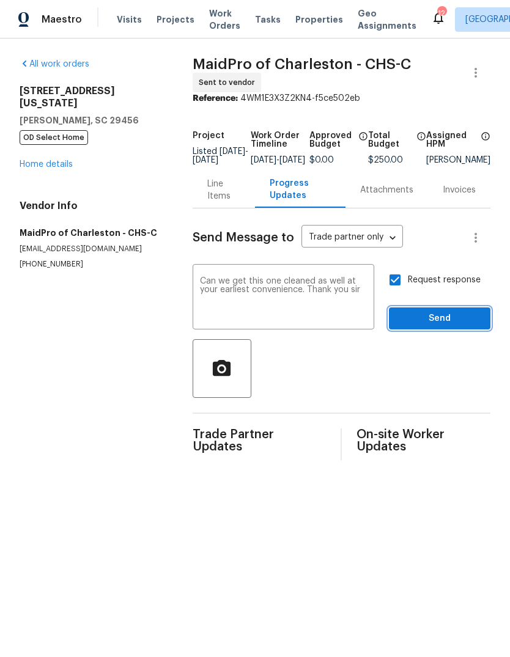
click at [457, 327] on span "Send" at bounding box center [440, 318] width 82 height 15
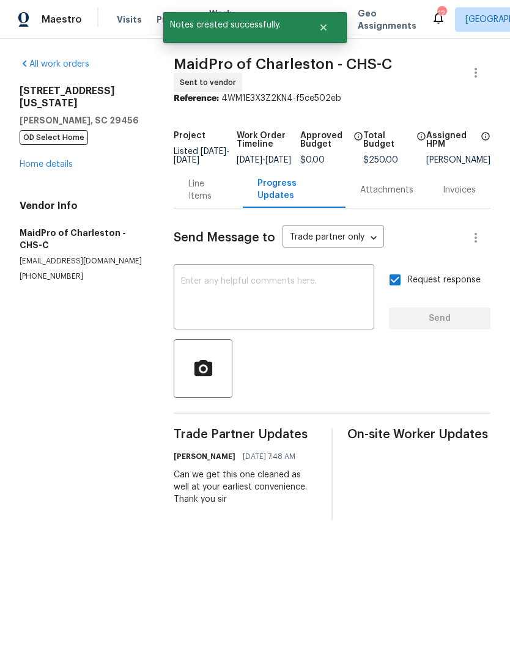
click at [37, 160] on link "Home details" at bounding box center [46, 164] width 53 height 9
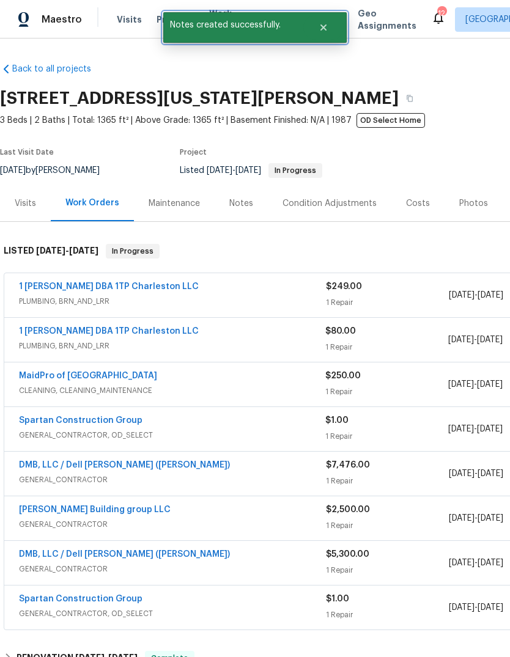
click at [325, 28] on icon "Close" at bounding box center [323, 27] width 6 height 6
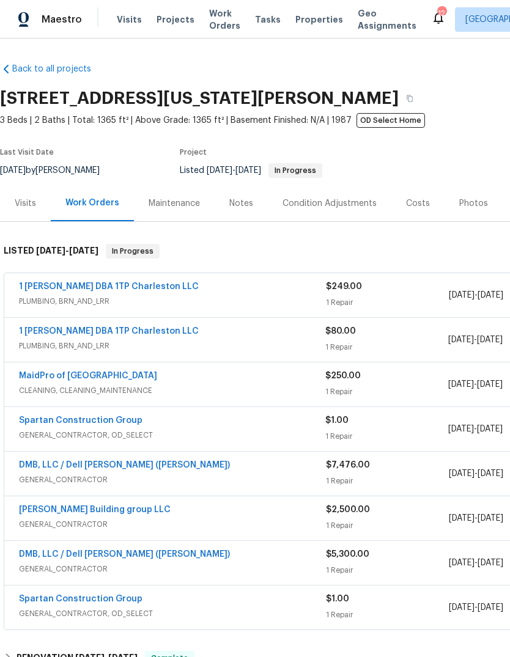
click at [299, 17] on span "Properties" at bounding box center [319, 19] width 48 height 12
